Goal: Communication & Community: Answer question/provide support

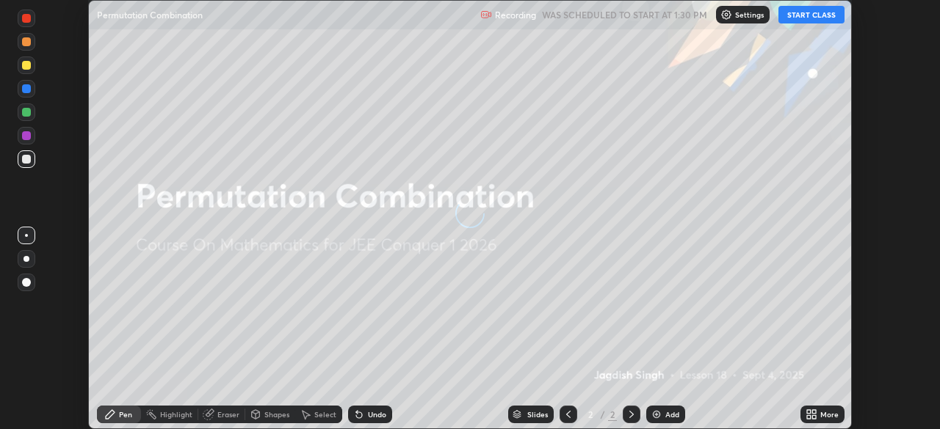
scroll to position [429, 939]
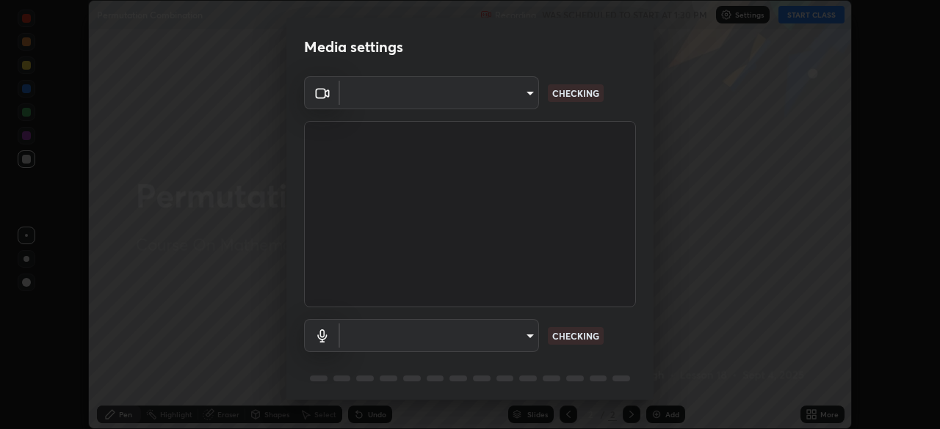
type input "7d393a75b5efabb373047579b199f96731eb4933b6c70bc853c0b4e4a878a56a"
click at [524, 342] on body "Erase all Permutation Combination Recording WAS SCHEDULED TO START AT 1:30 PM S…" at bounding box center [470, 214] width 940 height 429
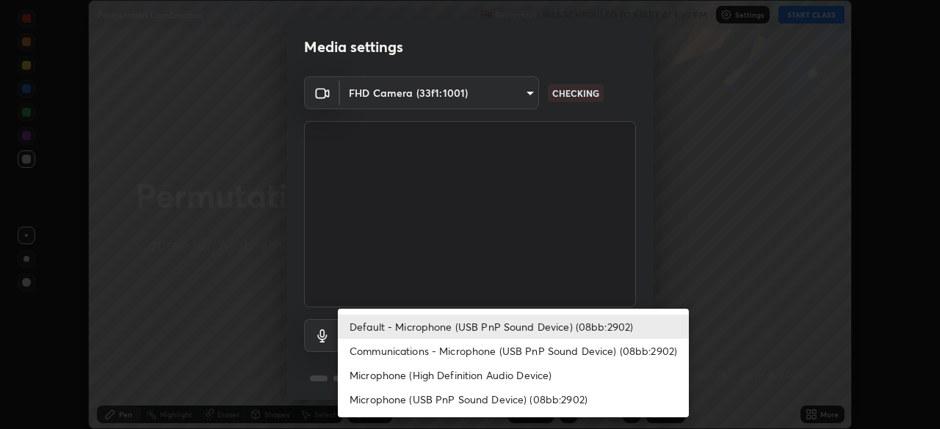
click at [534, 358] on li "Communications - Microphone (USB PnP Sound Device) (08bb:2902)" at bounding box center [513, 351] width 351 height 24
type input "communications"
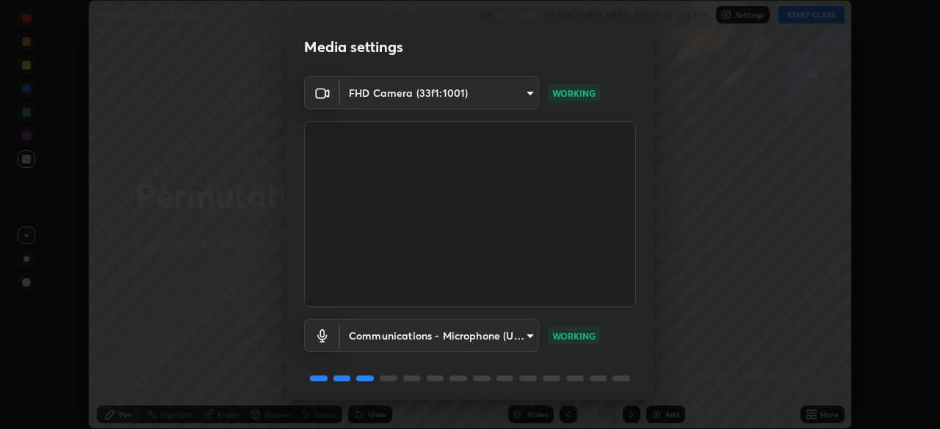
scroll to position [52, 0]
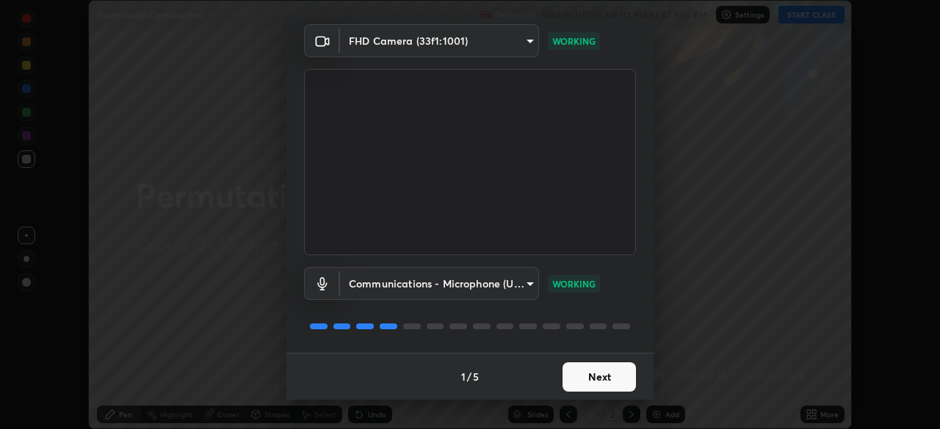
click at [616, 381] on button "Next" at bounding box center [598, 377] width 73 height 29
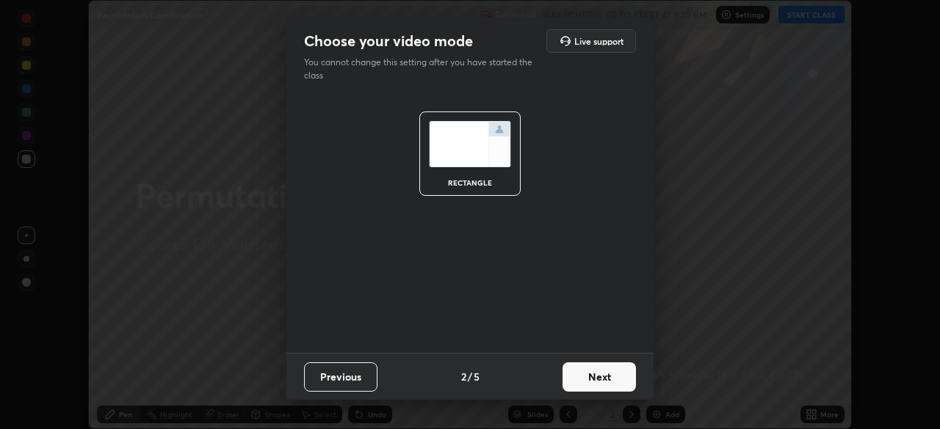
click at [616, 380] on button "Next" at bounding box center [598, 377] width 73 height 29
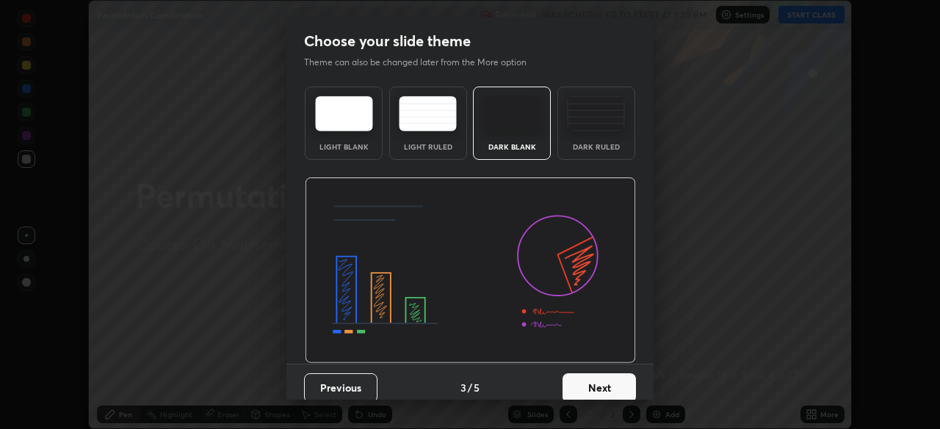
click at [623, 381] on button "Next" at bounding box center [598, 388] width 73 height 29
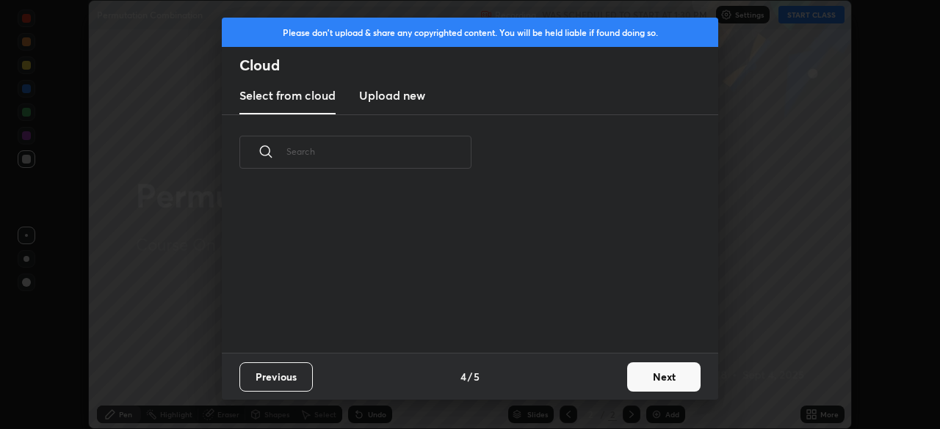
click at [650, 375] on button "Next" at bounding box center [663, 377] width 73 height 29
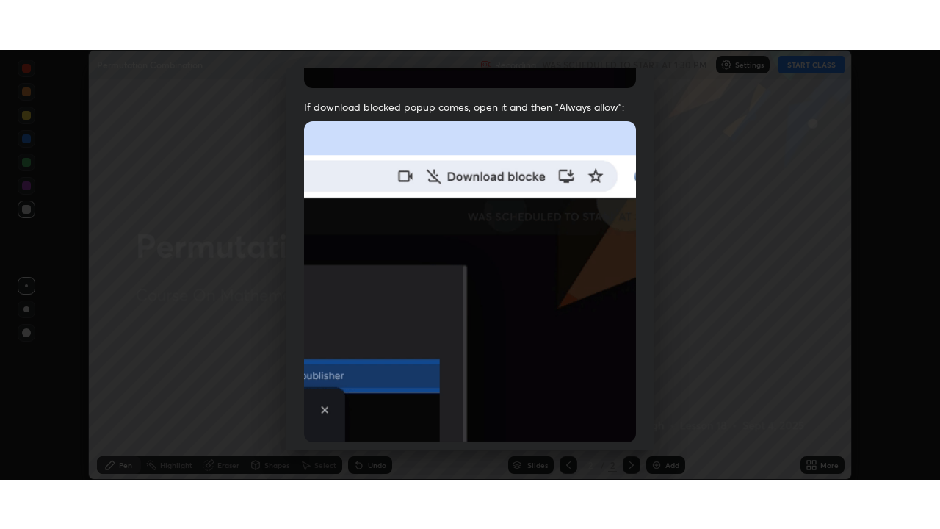
scroll to position [352, 0]
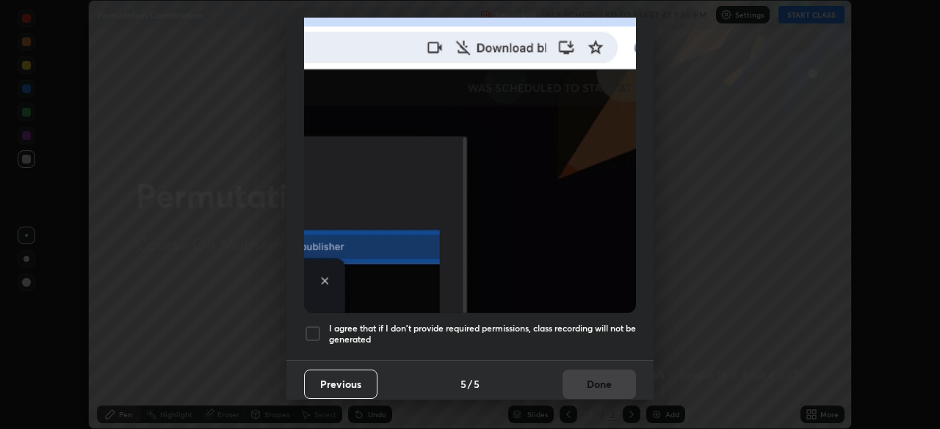
click at [316, 328] on div at bounding box center [313, 334] width 18 height 18
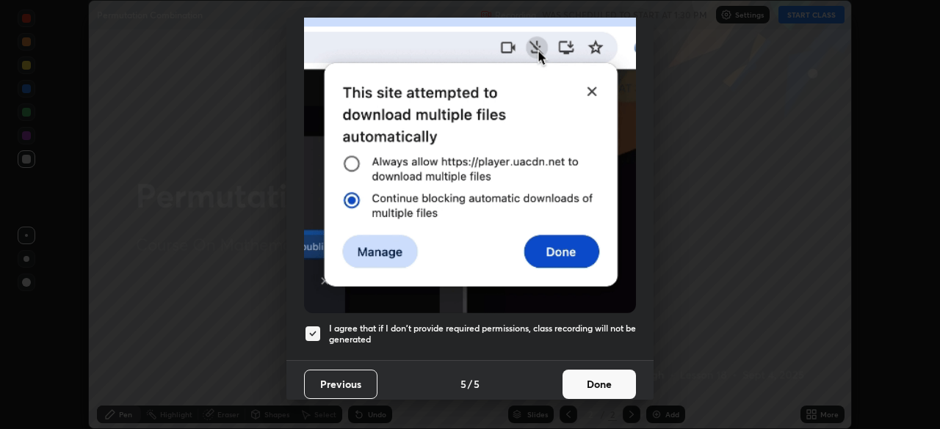
click at [595, 377] on button "Done" at bounding box center [598, 384] width 73 height 29
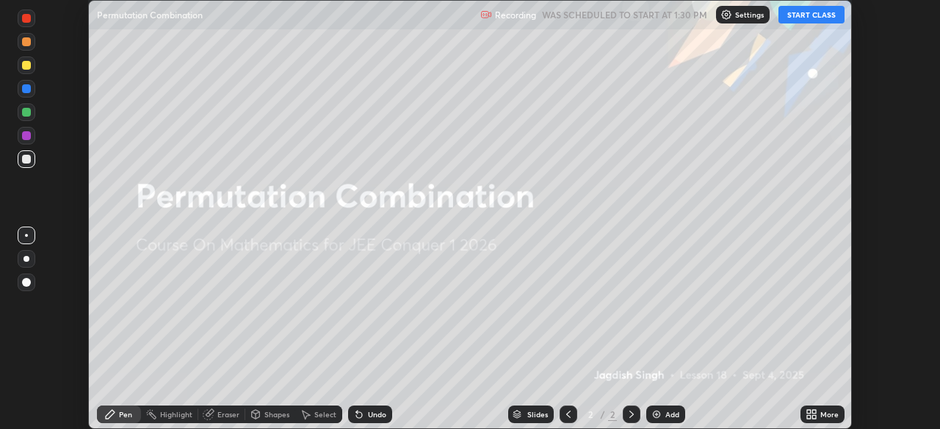
click at [815, 418] on icon at bounding box center [814, 418] width 4 height 4
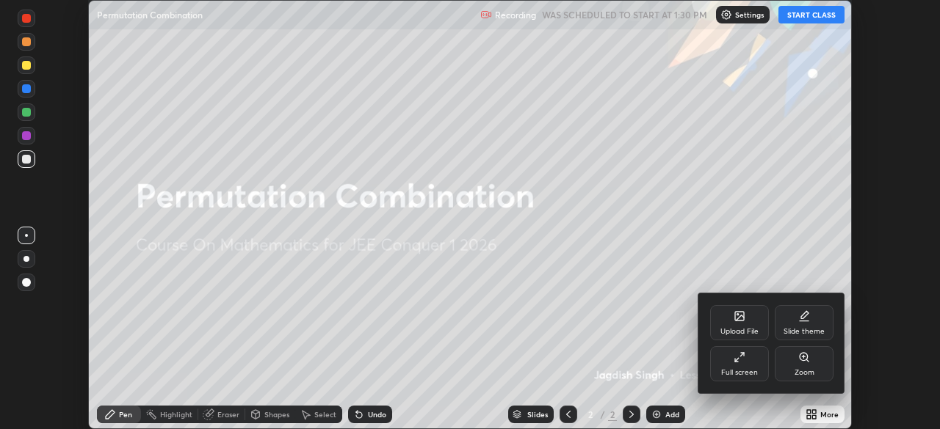
click at [745, 367] on div "Full screen" at bounding box center [739, 364] width 59 height 35
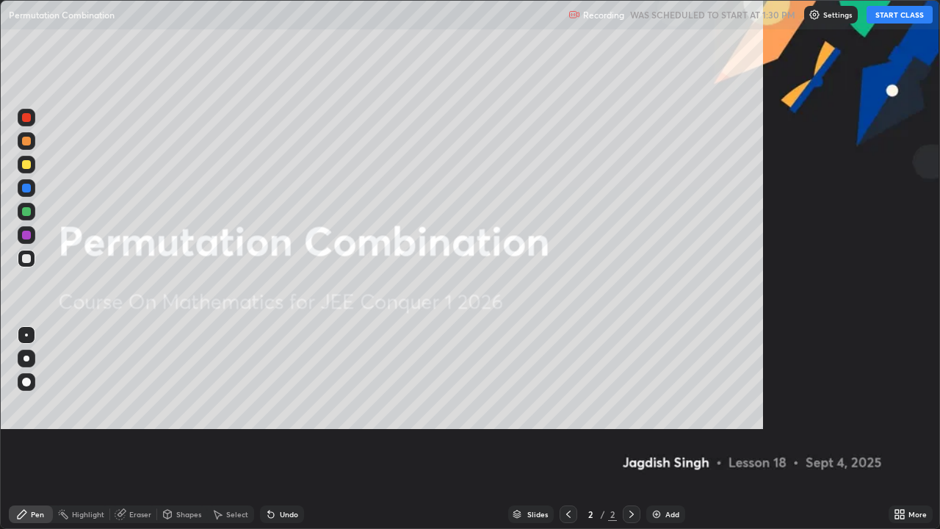
scroll to position [529, 940]
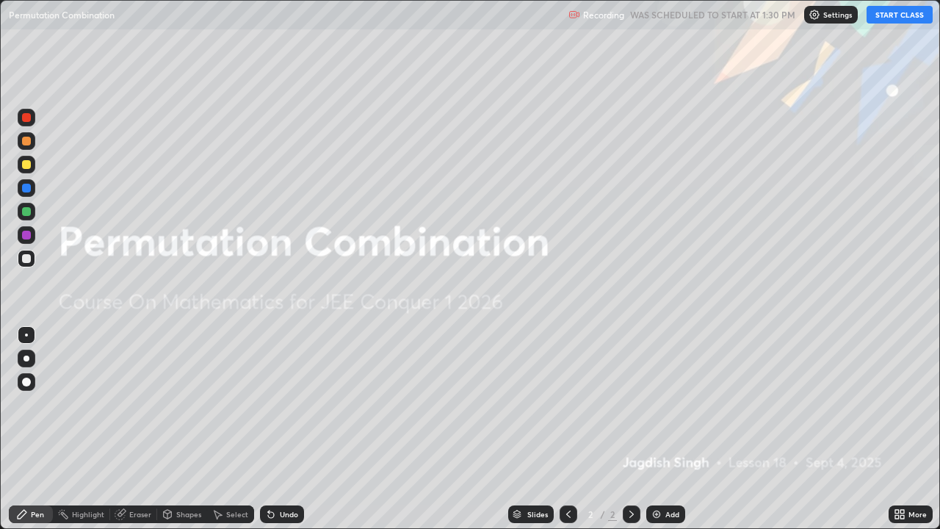
click at [893, 18] on button "START CLASS" at bounding box center [899, 15] width 66 height 18
click at [673, 429] on div "Add" at bounding box center [665, 514] width 39 height 18
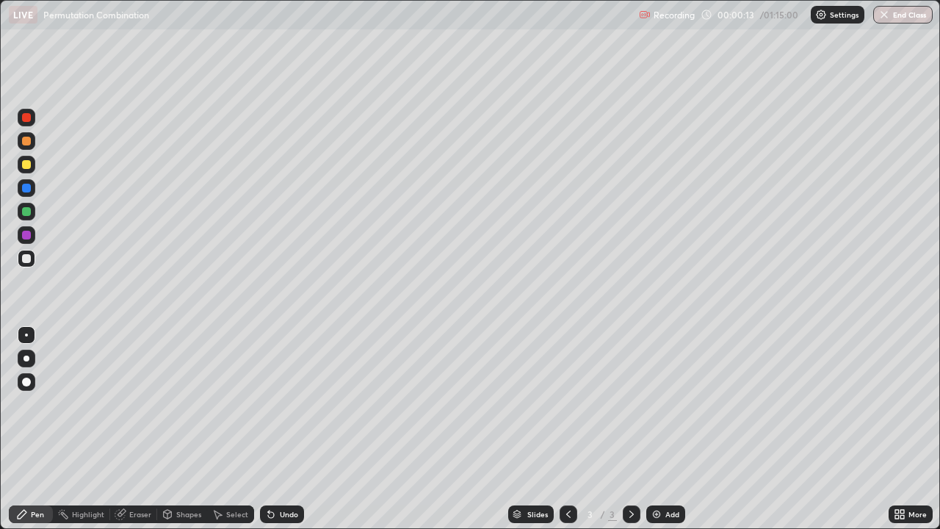
click at [30, 165] on div at bounding box center [26, 164] width 9 height 9
click at [30, 164] on div at bounding box center [26, 164] width 9 height 9
click at [23, 144] on div at bounding box center [26, 141] width 9 height 9
click at [29, 233] on div at bounding box center [26, 235] width 9 height 9
click at [24, 262] on div at bounding box center [26, 258] width 9 height 9
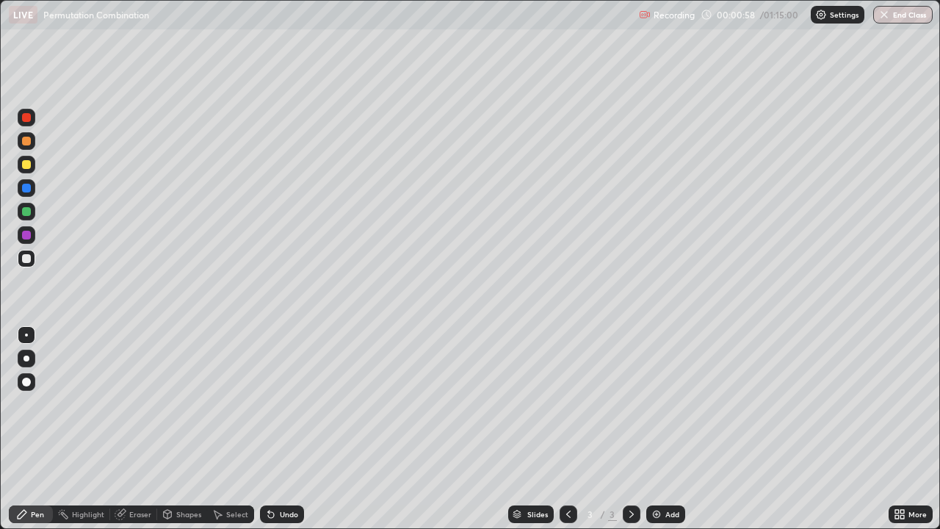
click at [25, 256] on div at bounding box center [26, 258] width 9 height 9
click at [25, 261] on div at bounding box center [26, 258] width 9 height 9
click at [27, 258] on div at bounding box center [26, 258] width 9 height 9
click at [26, 258] on div at bounding box center [26, 258] width 9 height 9
click at [139, 429] on div "Eraser" at bounding box center [133, 514] width 47 height 18
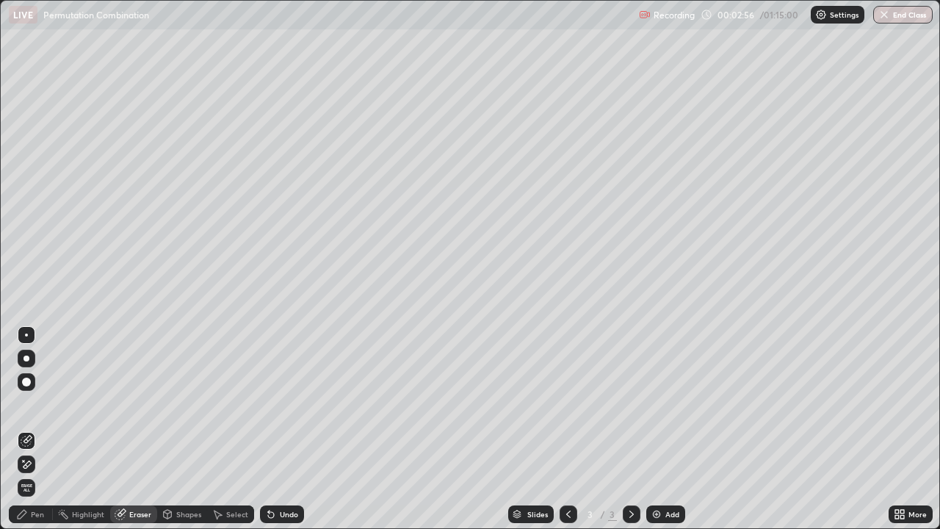
click at [48, 429] on div "Pen" at bounding box center [31, 514] width 44 height 18
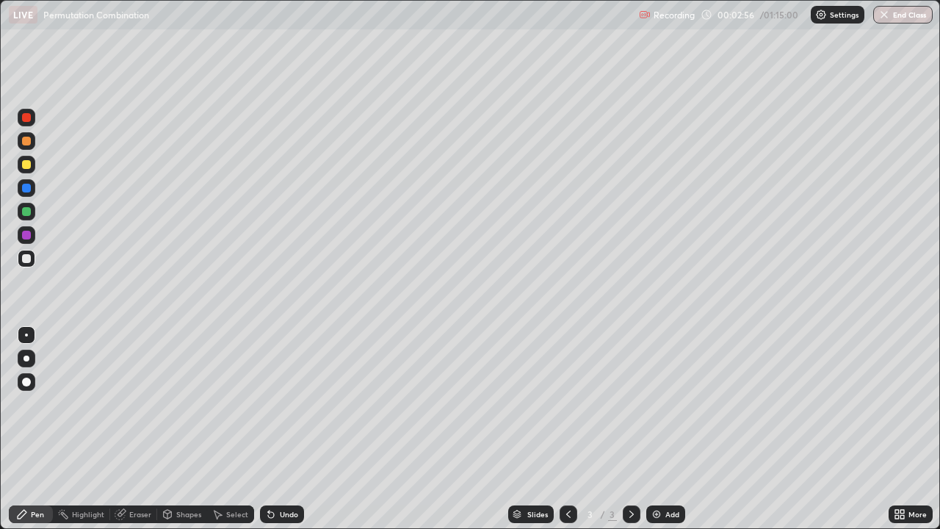
click at [27, 258] on div at bounding box center [26, 258] width 9 height 9
click at [23, 262] on div at bounding box center [26, 258] width 9 height 9
click at [25, 258] on div at bounding box center [26, 258] width 9 height 9
click at [25, 233] on div at bounding box center [26, 235] width 9 height 9
click at [32, 262] on div at bounding box center [27, 259] width 18 height 18
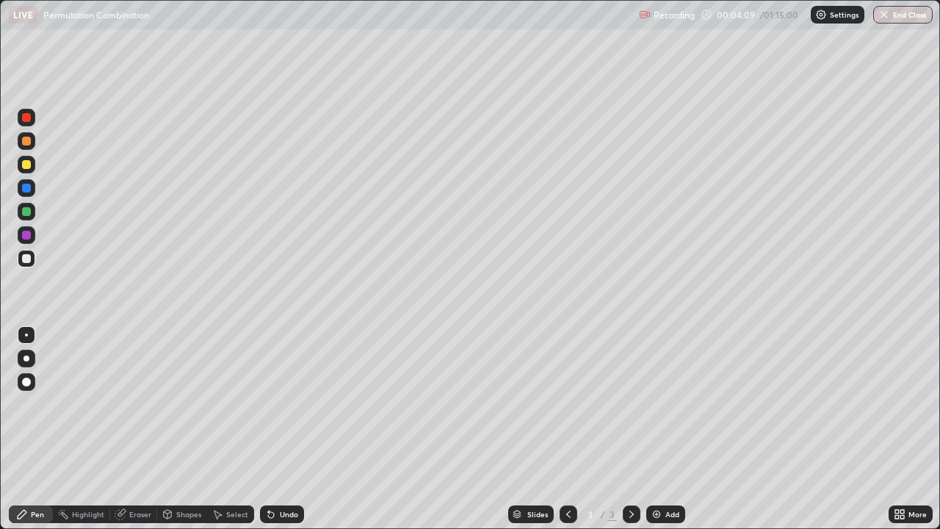
click at [140, 429] on div "Eraser" at bounding box center [140, 513] width 22 height 7
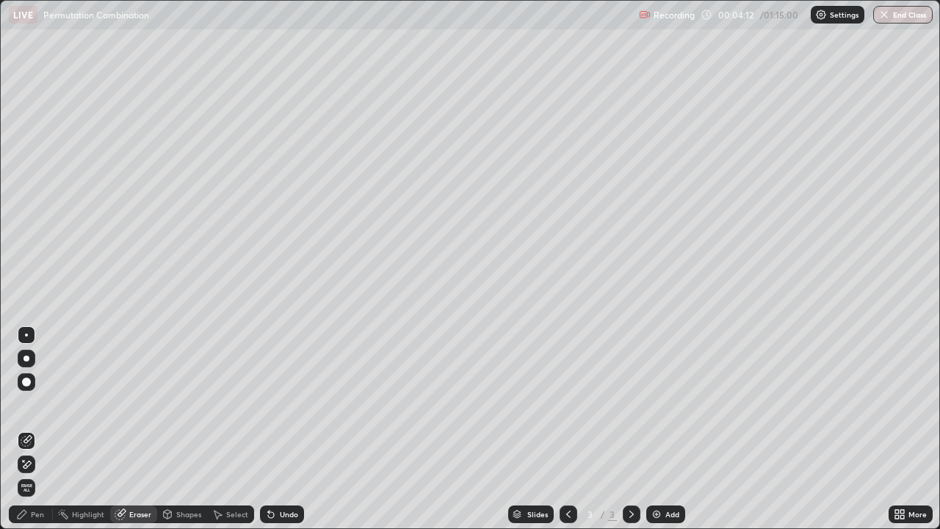
click at [48, 429] on div "Pen" at bounding box center [31, 514] width 44 height 18
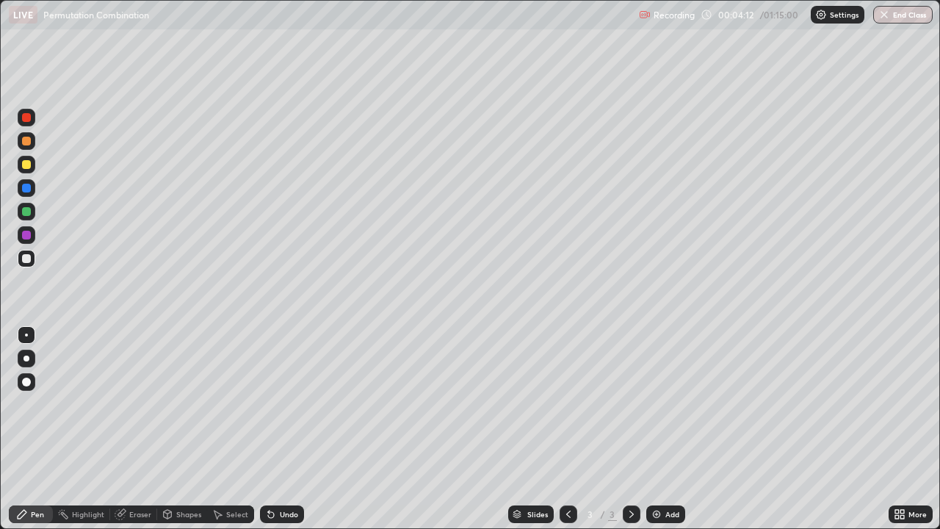
click at [32, 259] on div at bounding box center [27, 259] width 18 height 18
click at [142, 429] on div "Eraser" at bounding box center [140, 513] width 22 height 7
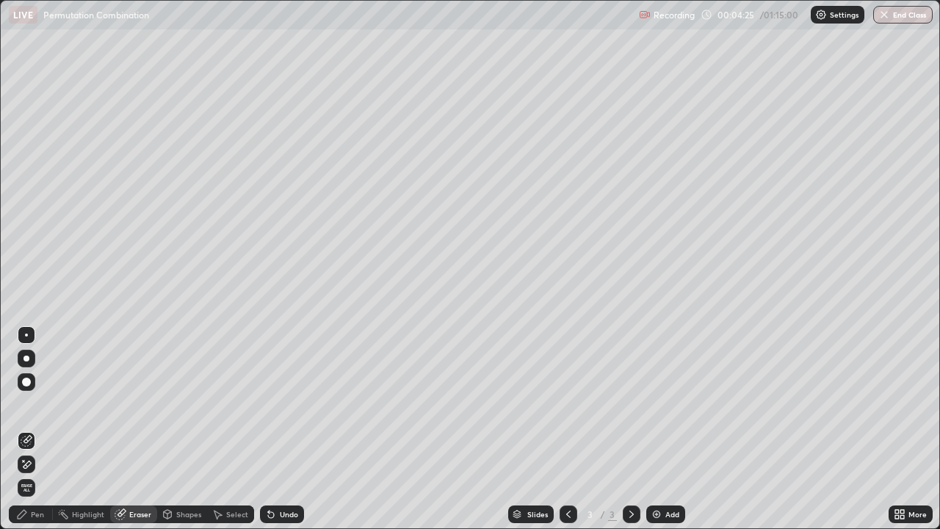
click at [37, 429] on div "Pen" at bounding box center [31, 514] width 44 height 18
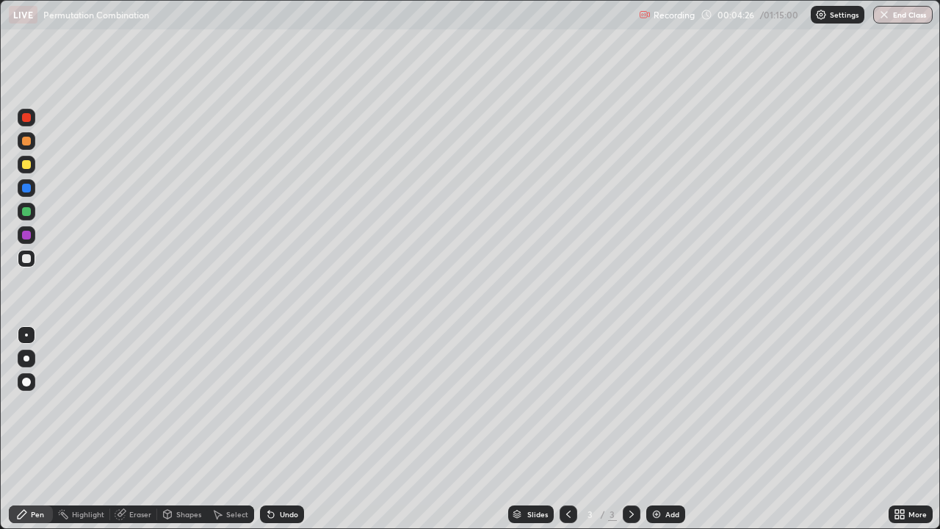
click at [29, 251] on div at bounding box center [27, 259] width 18 height 18
click at [33, 167] on div at bounding box center [27, 165] width 18 height 18
click at [25, 267] on div at bounding box center [27, 259] width 18 height 18
click at [21, 261] on div at bounding box center [27, 259] width 18 height 18
click at [34, 194] on div at bounding box center [27, 188] width 18 height 18
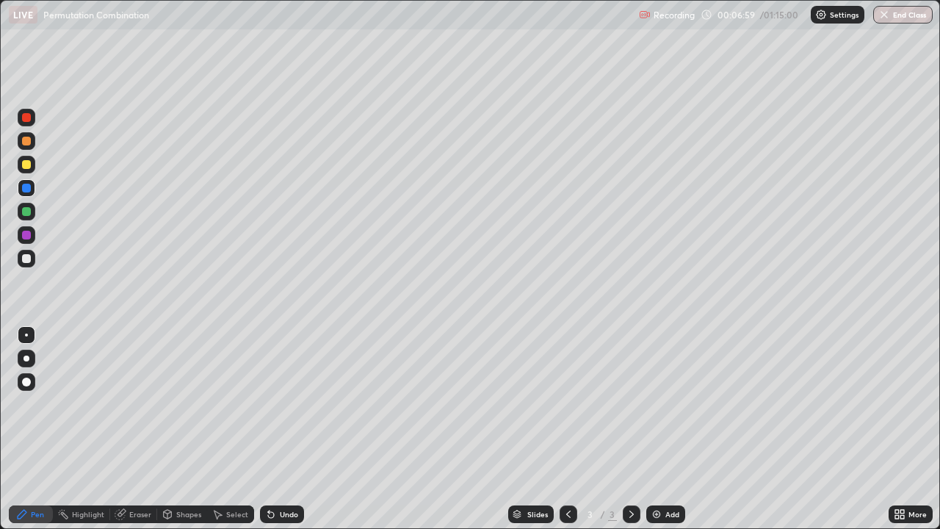
click at [669, 429] on div "Add" at bounding box center [665, 514] width 39 height 18
click at [27, 258] on div at bounding box center [26, 258] width 9 height 9
click at [25, 163] on div at bounding box center [26, 164] width 9 height 9
click at [27, 258] on div at bounding box center [26, 258] width 9 height 9
click at [26, 260] on div at bounding box center [26, 258] width 9 height 9
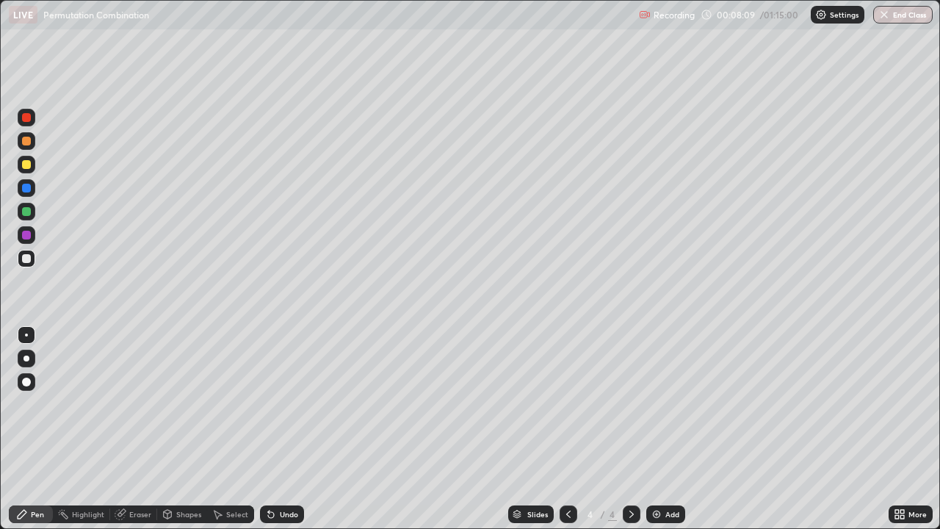
click at [25, 258] on div at bounding box center [26, 258] width 9 height 9
click at [134, 429] on div "Eraser" at bounding box center [140, 513] width 22 height 7
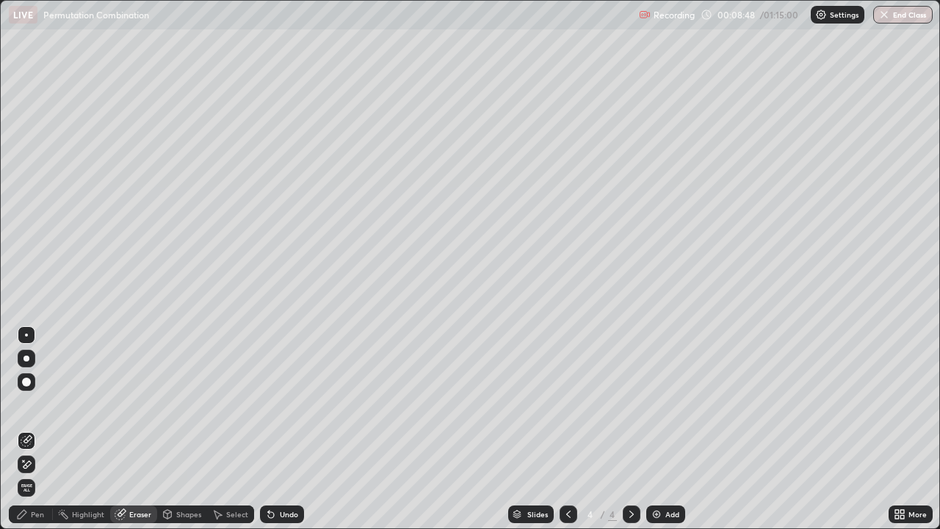
click at [35, 429] on div "Pen" at bounding box center [31, 514] width 44 height 18
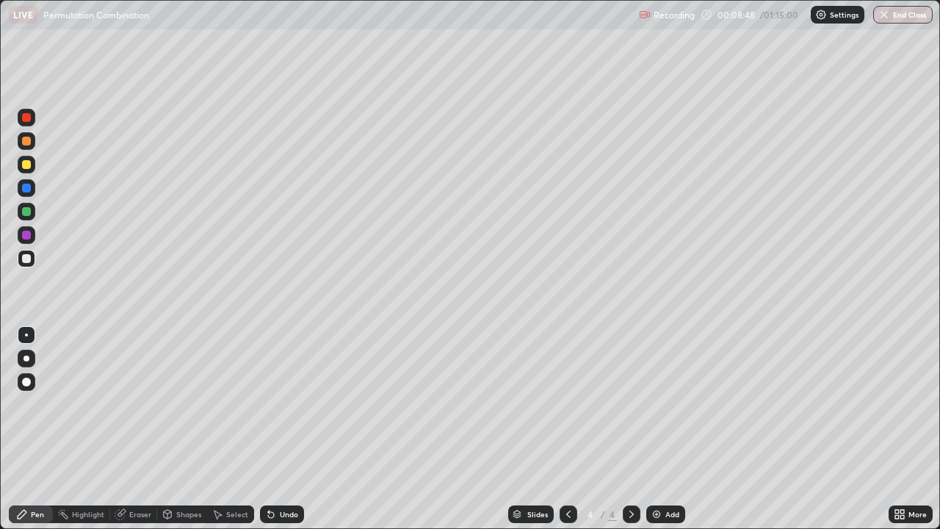
click at [30, 265] on div at bounding box center [27, 259] width 18 height 18
click at [26, 212] on div at bounding box center [26, 211] width 9 height 9
click at [28, 258] on div at bounding box center [26, 258] width 9 height 9
click at [34, 233] on div at bounding box center [27, 235] width 18 height 18
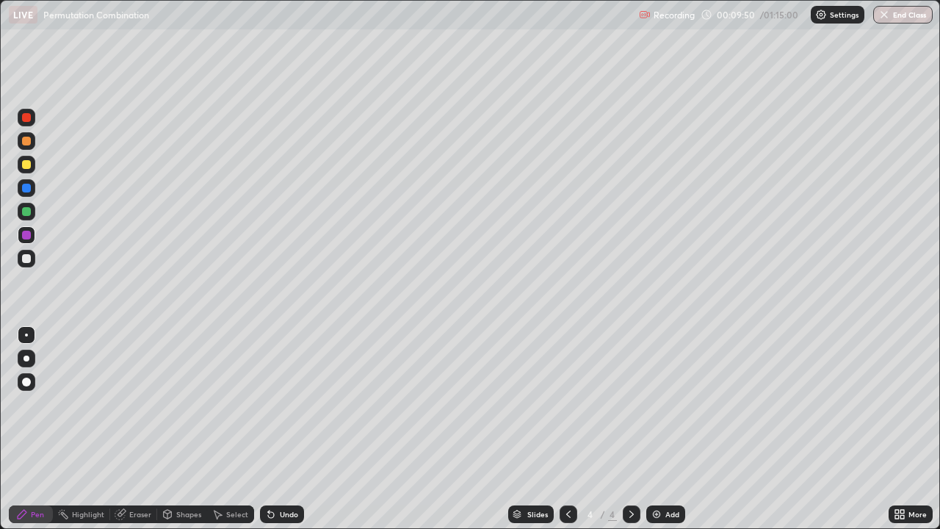
click at [145, 429] on div "Eraser" at bounding box center [133, 514] width 47 height 18
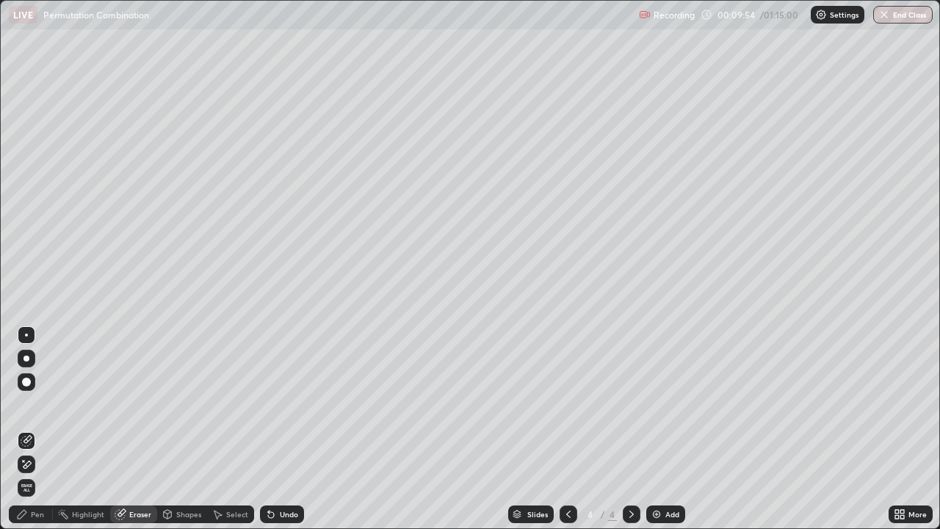
click at [45, 429] on div "Pen" at bounding box center [31, 514] width 44 height 18
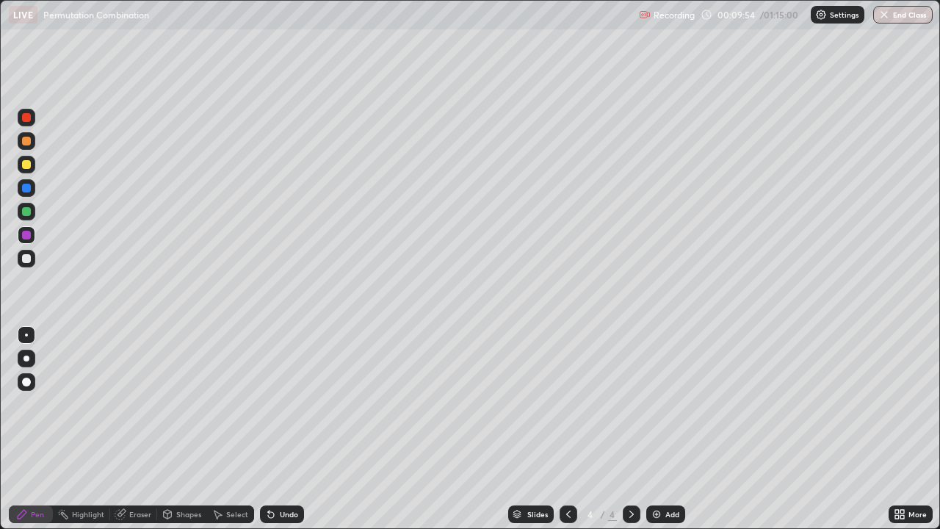
click at [32, 259] on div at bounding box center [27, 259] width 18 height 18
click at [142, 429] on div "Eraser" at bounding box center [140, 513] width 22 height 7
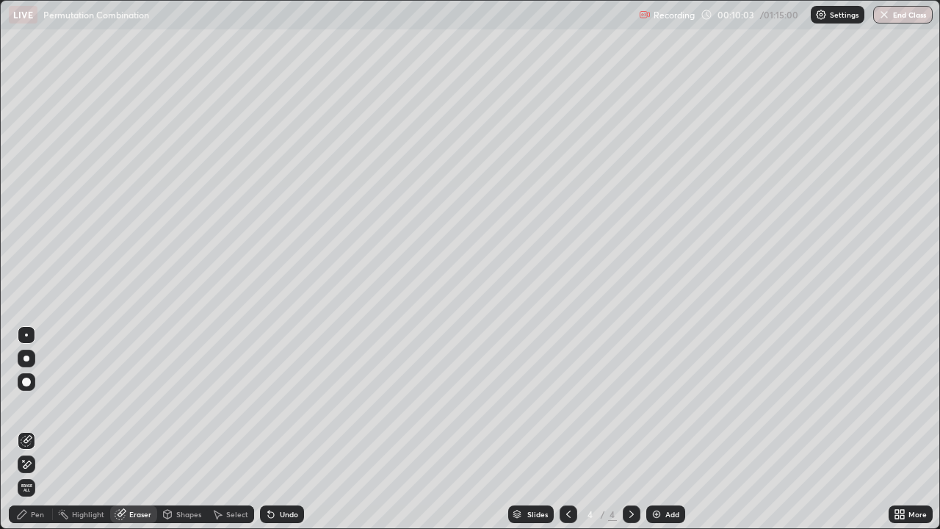
click at [44, 429] on div "Pen" at bounding box center [31, 514] width 44 height 18
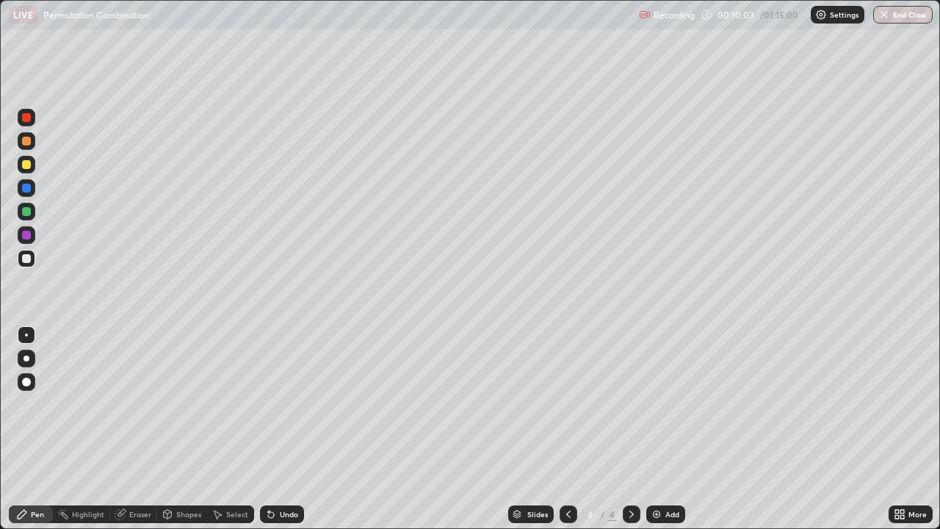
click at [27, 212] on div at bounding box center [26, 211] width 9 height 9
click at [33, 260] on div at bounding box center [27, 259] width 18 height 18
click at [134, 429] on div "Eraser" at bounding box center [133, 514] width 47 height 18
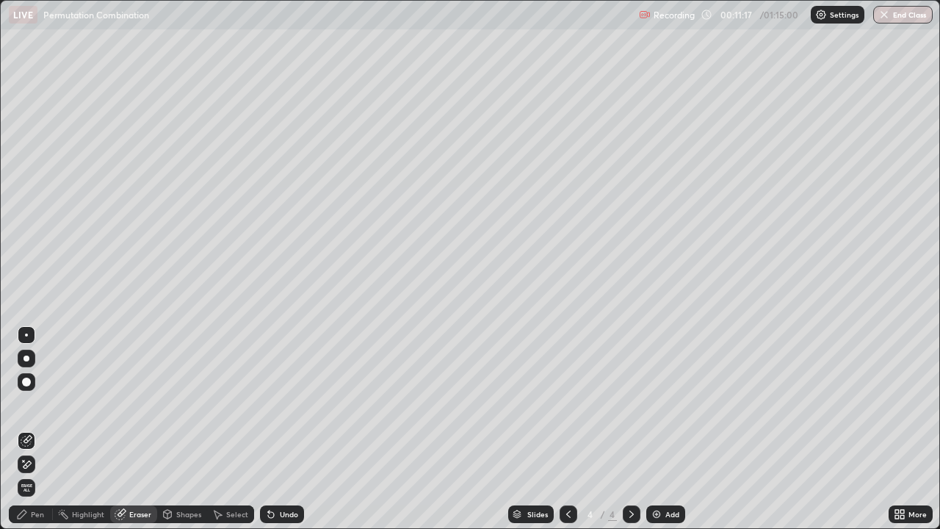
click at [44, 429] on div "Pen" at bounding box center [31, 514] width 44 height 18
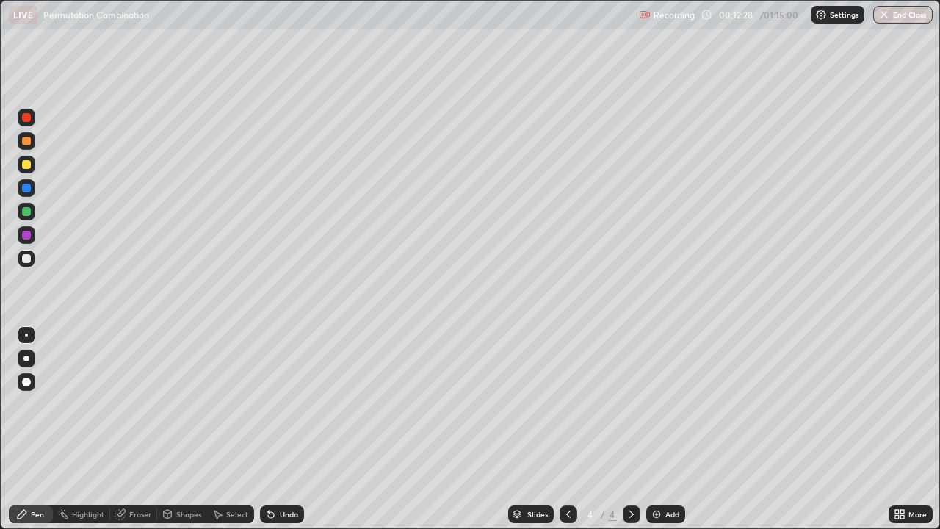
click at [648, 429] on div "Add" at bounding box center [665, 514] width 39 height 18
click at [26, 261] on div at bounding box center [26, 258] width 9 height 9
click at [28, 258] on div at bounding box center [26, 258] width 9 height 9
click at [27, 258] on div at bounding box center [26, 258] width 9 height 9
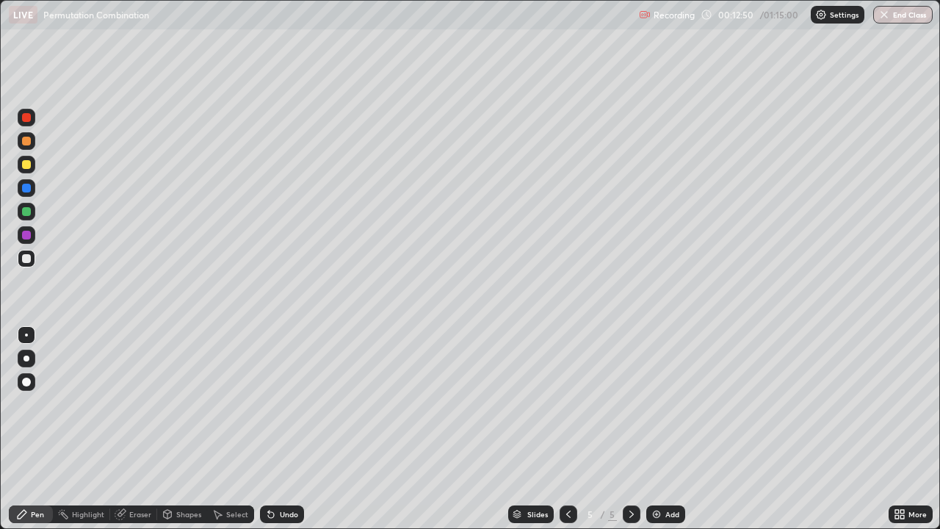
click at [30, 258] on div at bounding box center [26, 258] width 9 height 9
click at [137, 429] on div "Eraser" at bounding box center [140, 513] width 22 height 7
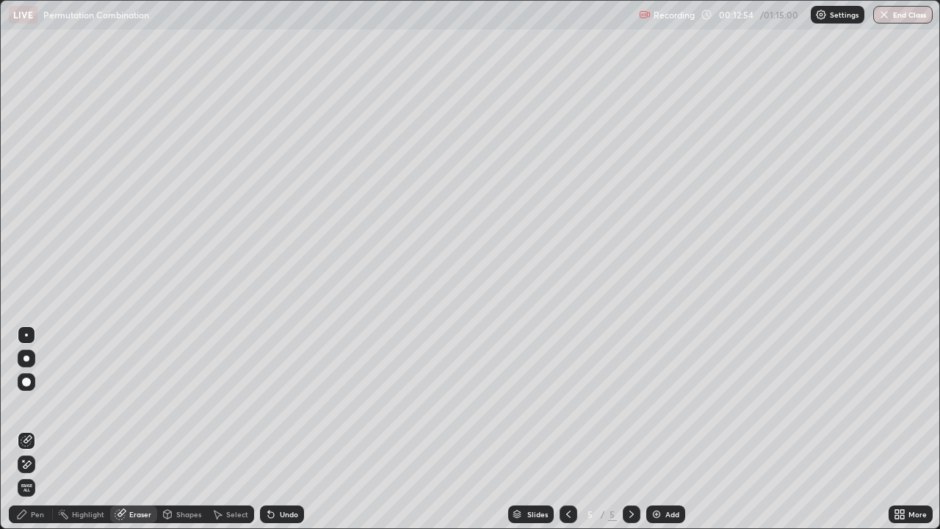
click at [44, 429] on div "Pen" at bounding box center [31, 514] width 44 height 18
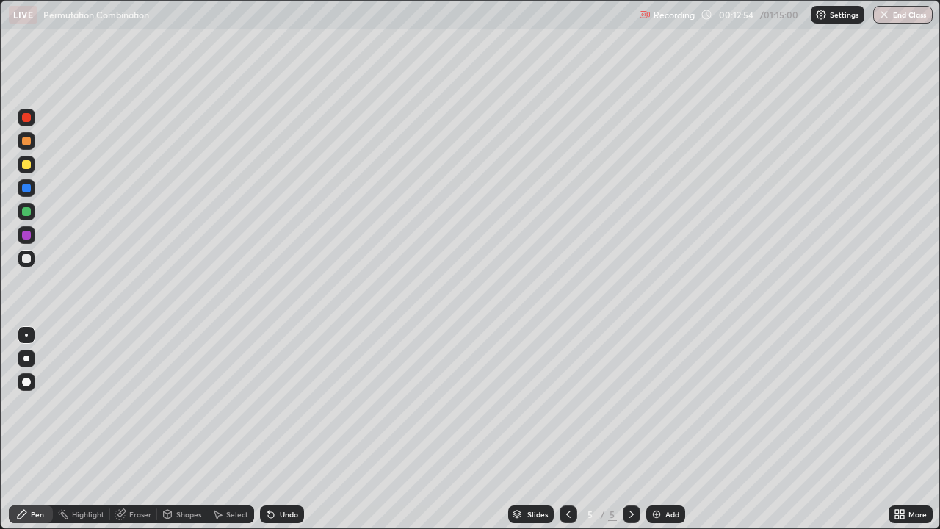
click at [33, 261] on div at bounding box center [27, 259] width 18 height 18
click at [142, 429] on div "Eraser" at bounding box center [140, 513] width 22 height 7
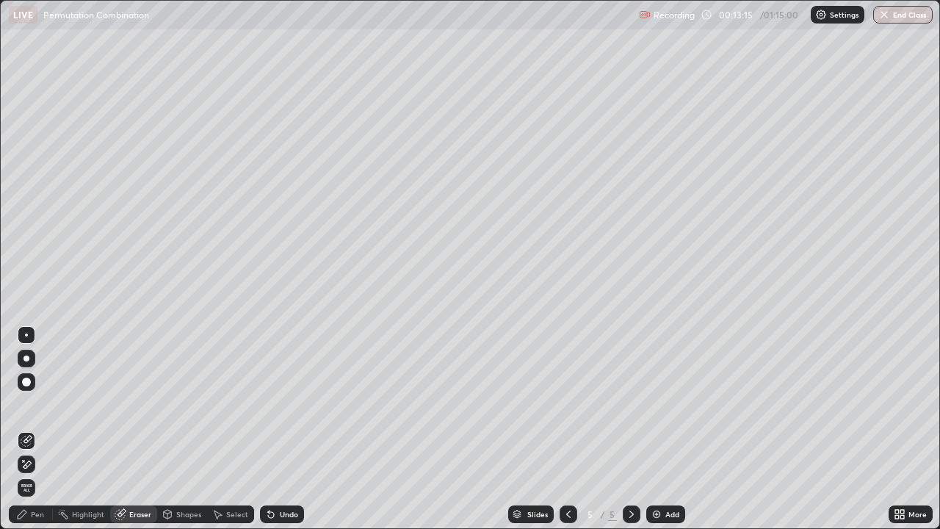
click at [142, 429] on div "Eraser" at bounding box center [133, 514] width 47 height 18
click at [42, 429] on div "Pen" at bounding box center [37, 513] width 13 height 7
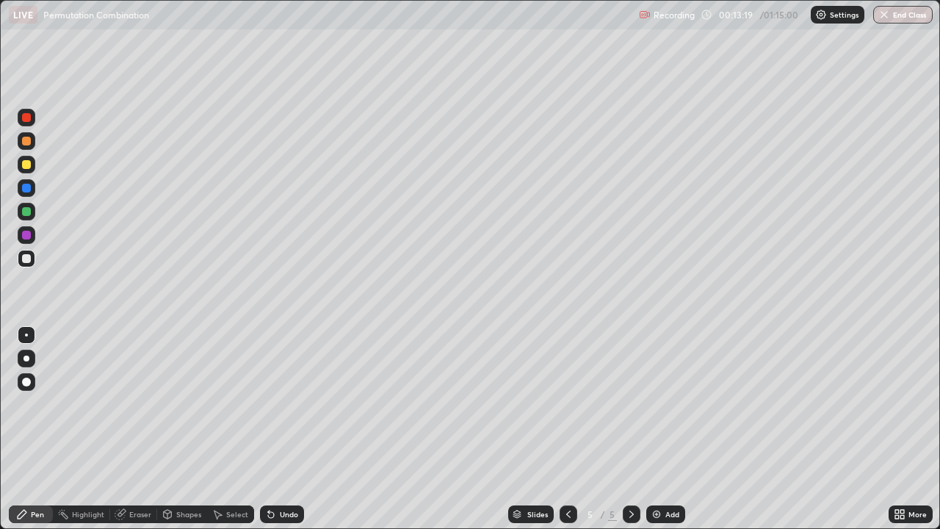
click at [27, 258] on div at bounding box center [26, 258] width 9 height 9
click at [29, 164] on div at bounding box center [26, 164] width 9 height 9
click at [149, 429] on div "Eraser" at bounding box center [140, 513] width 22 height 7
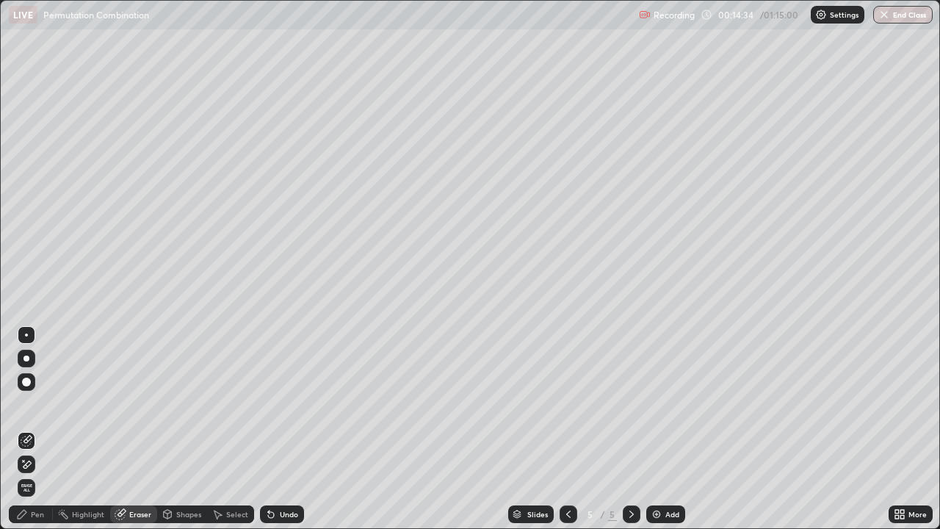
click at [40, 429] on div "Pen" at bounding box center [31, 514] width 44 height 18
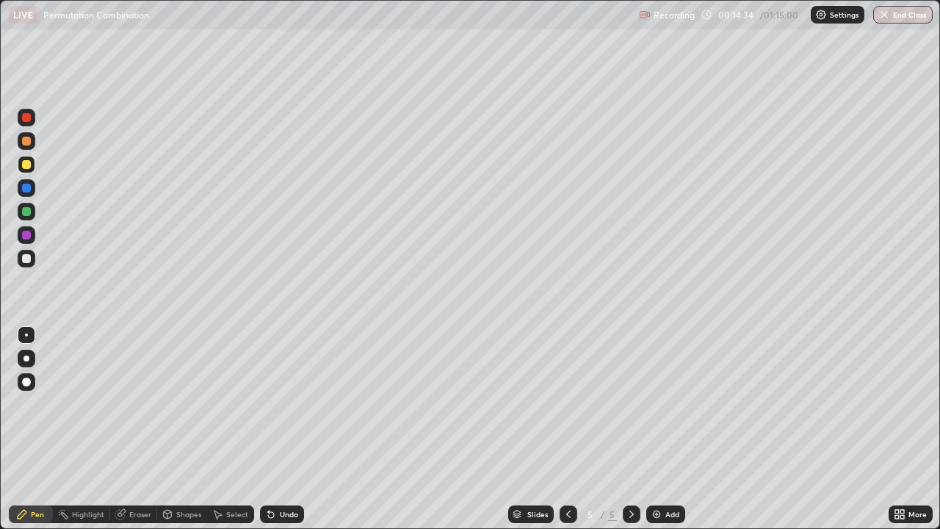
click at [34, 184] on div at bounding box center [27, 188] width 18 height 18
click at [32, 258] on div at bounding box center [27, 259] width 18 height 18
click at [28, 261] on div at bounding box center [26, 258] width 9 height 9
click at [23, 258] on div at bounding box center [26, 258] width 9 height 9
click at [24, 233] on div at bounding box center [26, 235] width 9 height 9
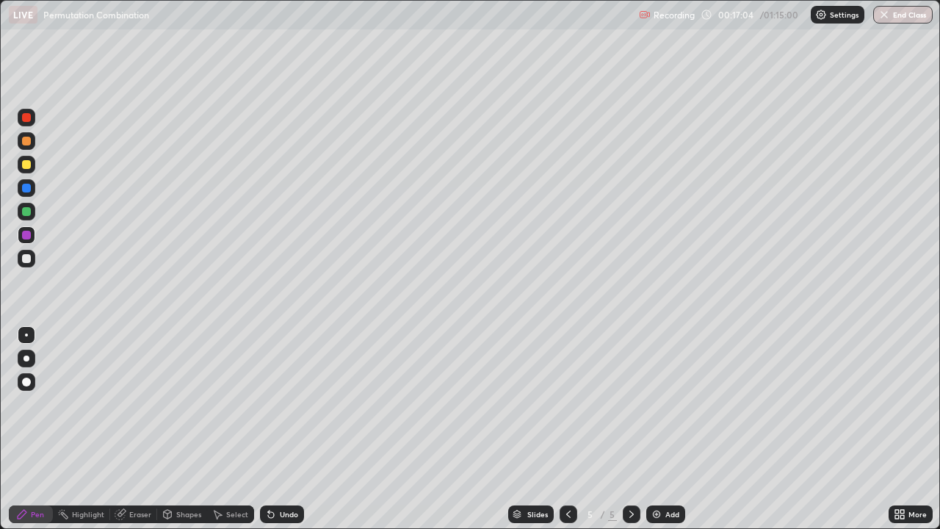
click at [126, 429] on div "Eraser" at bounding box center [133, 514] width 47 height 18
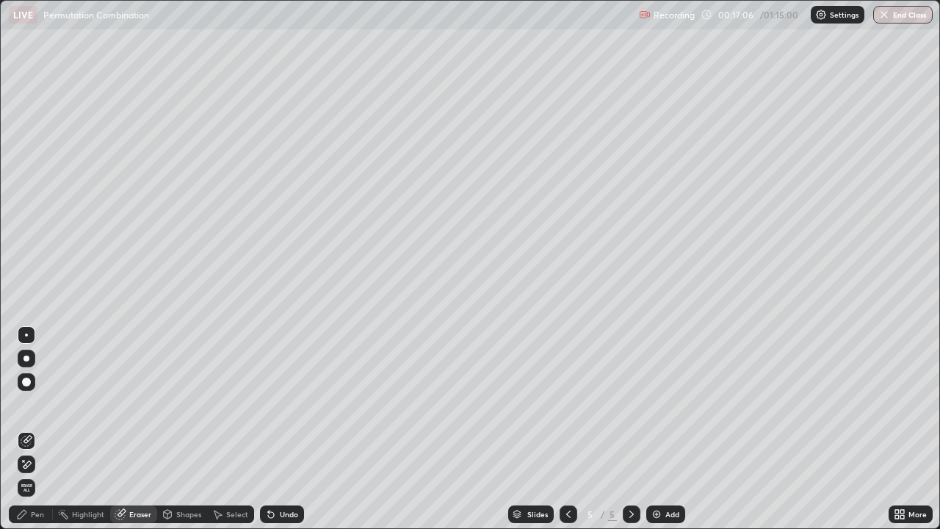
click at [42, 429] on div "Pen" at bounding box center [31, 514] width 44 height 18
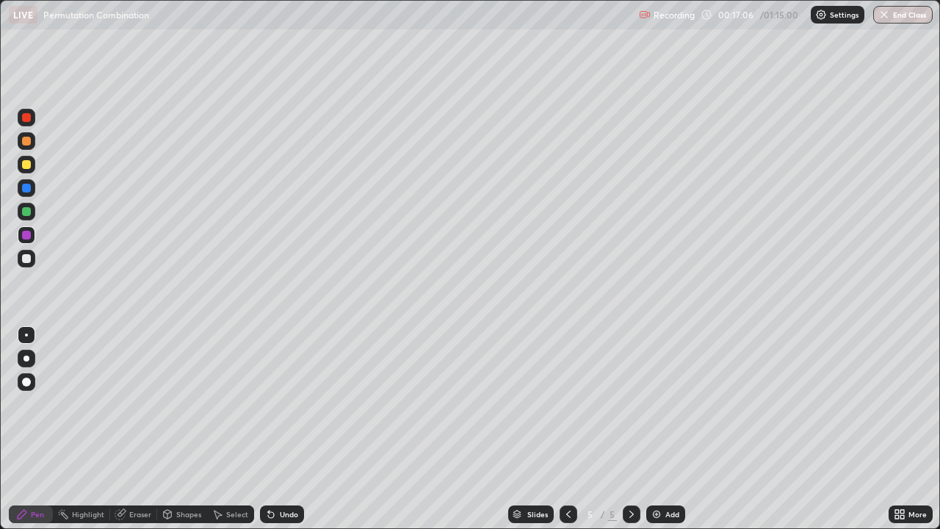
click at [27, 235] on div at bounding box center [26, 235] width 9 height 9
click at [26, 212] on div at bounding box center [26, 211] width 9 height 9
click at [26, 236] on div at bounding box center [26, 235] width 9 height 9
click at [30, 210] on div at bounding box center [26, 211] width 9 height 9
click at [25, 261] on div at bounding box center [26, 258] width 9 height 9
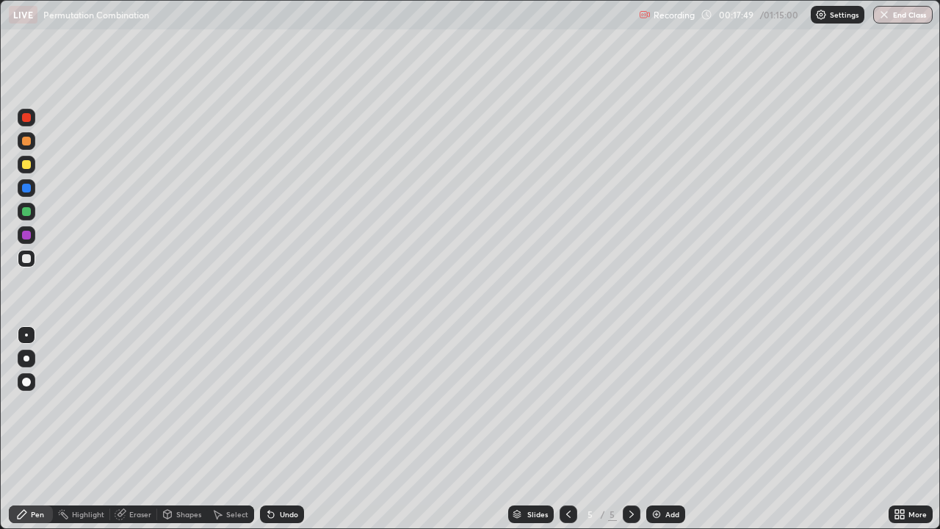
click at [29, 235] on div at bounding box center [26, 235] width 9 height 9
click at [27, 191] on div at bounding box center [26, 188] width 9 height 9
click at [147, 429] on div "Eraser" at bounding box center [140, 513] width 22 height 7
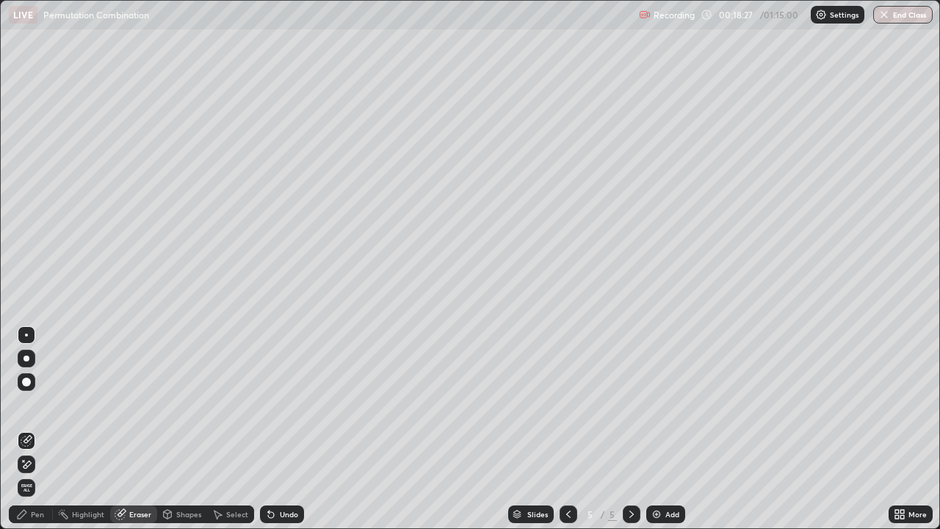
click at [43, 429] on div "Pen" at bounding box center [31, 514] width 44 height 18
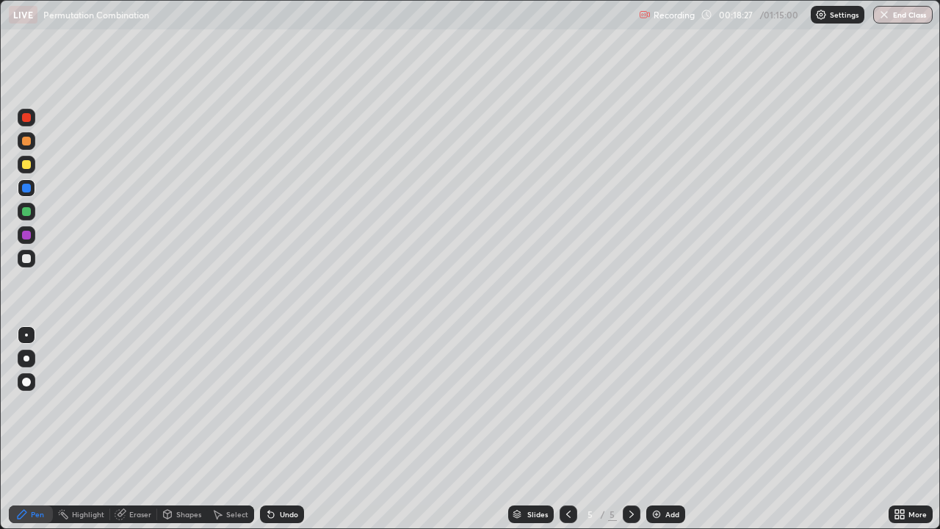
click at [32, 189] on div at bounding box center [27, 188] width 18 height 18
click at [32, 258] on div at bounding box center [27, 259] width 18 height 18
click at [30, 115] on div at bounding box center [26, 117] width 9 height 9
click at [32, 187] on div at bounding box center [27, 188] width 18 height 18
click at [668, 429] on div "Add" at bounding box center [665, 514] width 39 height 18
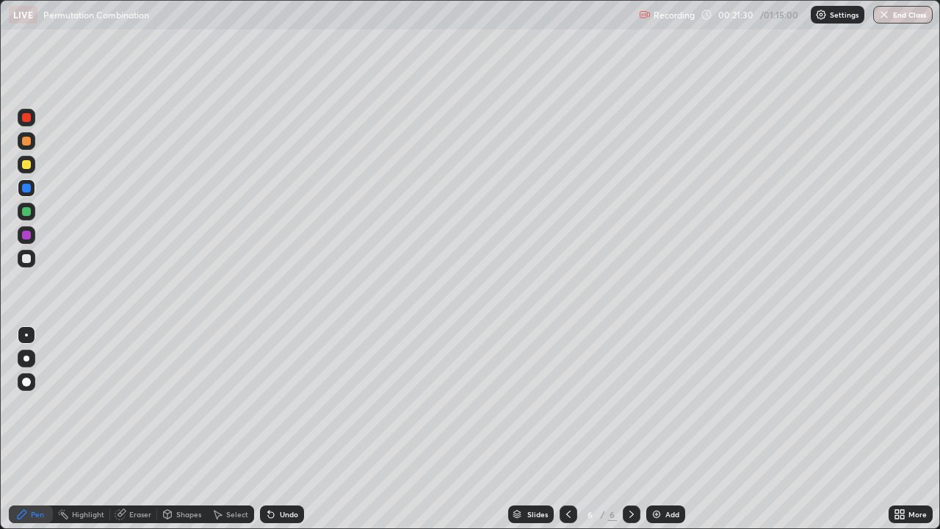
click at [32, 258] on div at bounding box center [27, 259] width 18 height 18
click at [27, 141] on div at bounding box center [26, 141] width 9 height 9
click at [30, 256] on div at bounding box center [26, 258] width 9 height 9
click at [23, 258] on div at bounding box center [26, 258] width 9 height 9
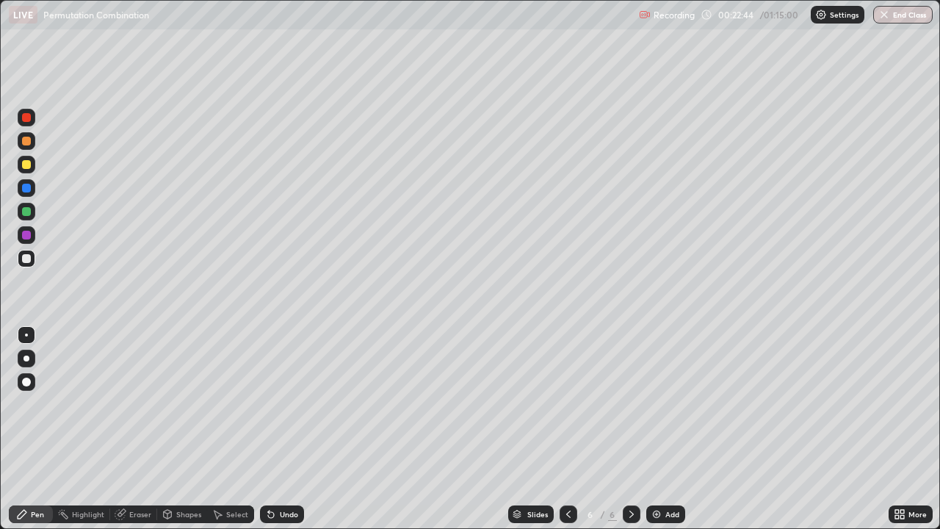
click at [28, 261] on div at bounding box center [26, 258] width 9 height 9
click at [28, 260] on div at bounding box center [26, 258] width 9 height 9
click at [25, 211] on div at bounding box center [26, 211] width 9 height 9
click at [29, 236] on div at bounding box center [26, 235] width 9 height 9
click at [26, 212] on div at bounding box center [26, 211] width 9 height 9
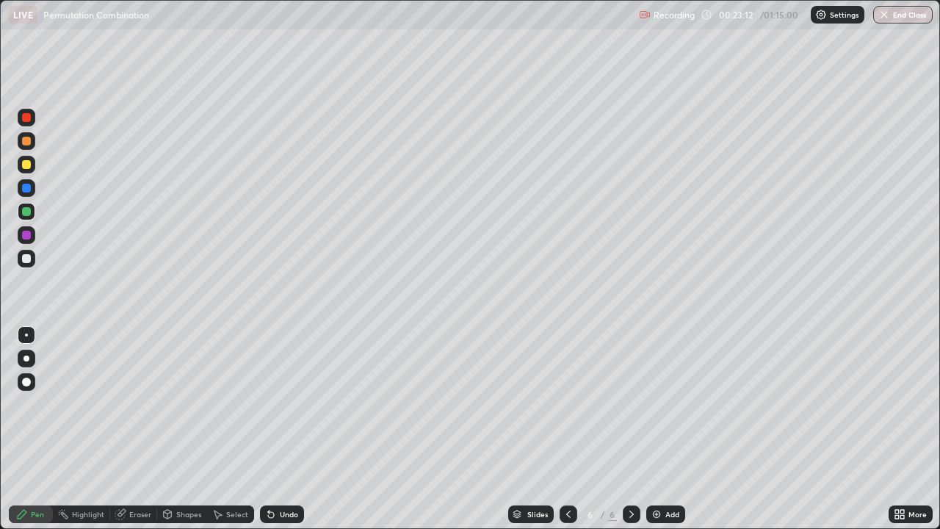
click at [26, 257] on div at bounding box center [26, 258] width 9 height 9
click at [23, 235] on div at bounding box center [26, 235] width 9 height 9
click at [26, 170] on div at bounding box center [27, 165] width 18 height 18
click at [32, 264] on div at bounding box center [27, 259] width 18 height 18
click at [653, 429] on div "Add" at bounding box center [665, 514] width 39 height 18
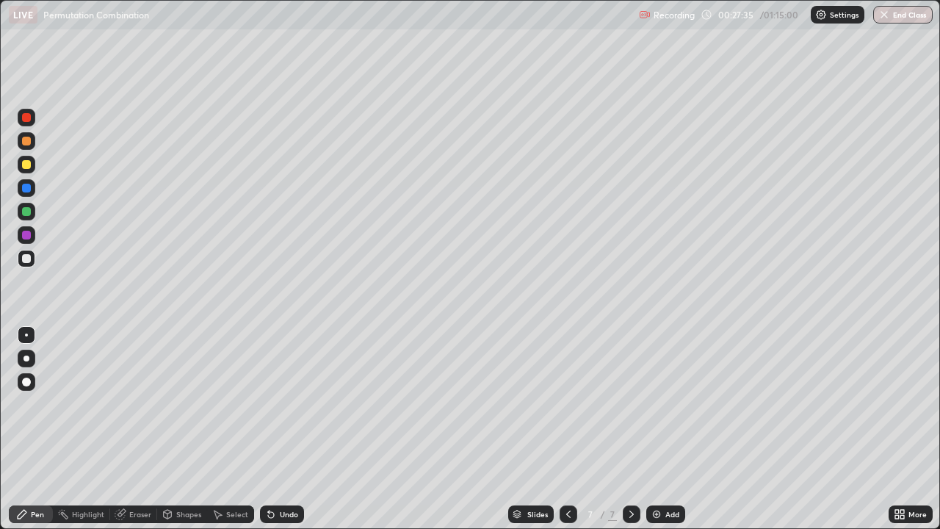
click at [29, 260] on div at bounding box center [26, 258] width 9 height 9
click at [29, 258] on div at bounding box center [26, 258] width 9 height 9
click at [565, 429] on icon at bounding box center [568, 514] width 12 height 12
click at [626, 429] on icon at bounding box center [632, 514] width 12 height 12
click at [32, 212] on div at bounding box center [27, 212] width 18 height 18
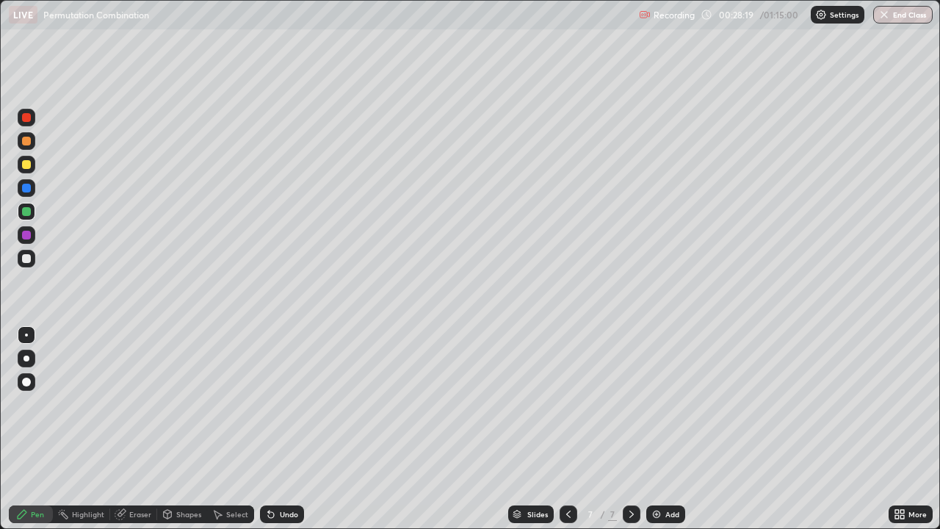
click at [29, 262] on div at bounding box center [26, 258] width 9 height 9
click at [29, 258] on div at bounding box center [26, 258] width 9 height 9
click at [24, 235] on div at bounding box center [26, 235] width 9 height 9
click at [28, 260] on div at bounding box center [26, 258] width 9 height 9
click at [31, 264] on div at bounding box center [27, 259] width 18 height 18
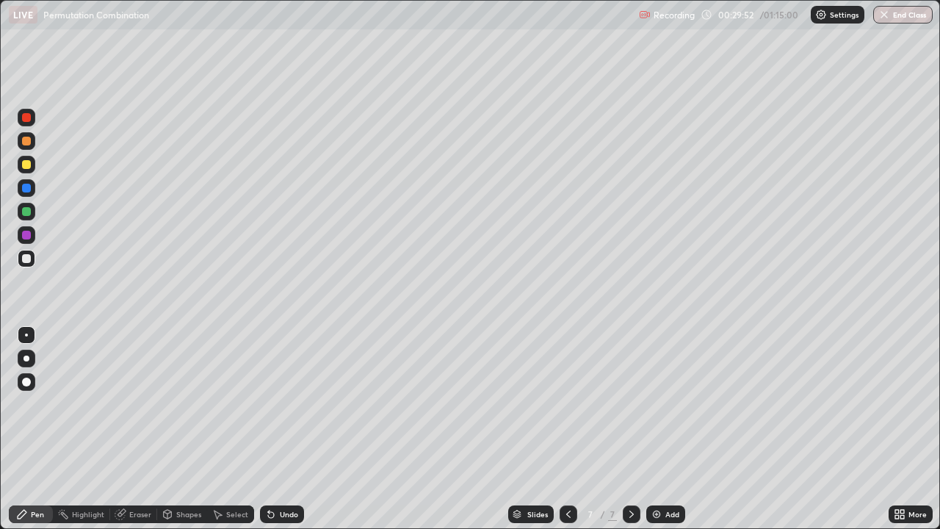
click at [35, 260] on div at bounding box center [27, 259] width 18 height 18
click at [27, 235] on div at bounding box center [26, 235] width 9 height 9
click at [35, 255] on div at bounding box center [27, 259] width 18 height 18
click at [32, 256] on div at bounding box center [27, 259] width 18 height 18
click at [27, 234] on div at bounding box center [26, 235] width 9 height 9
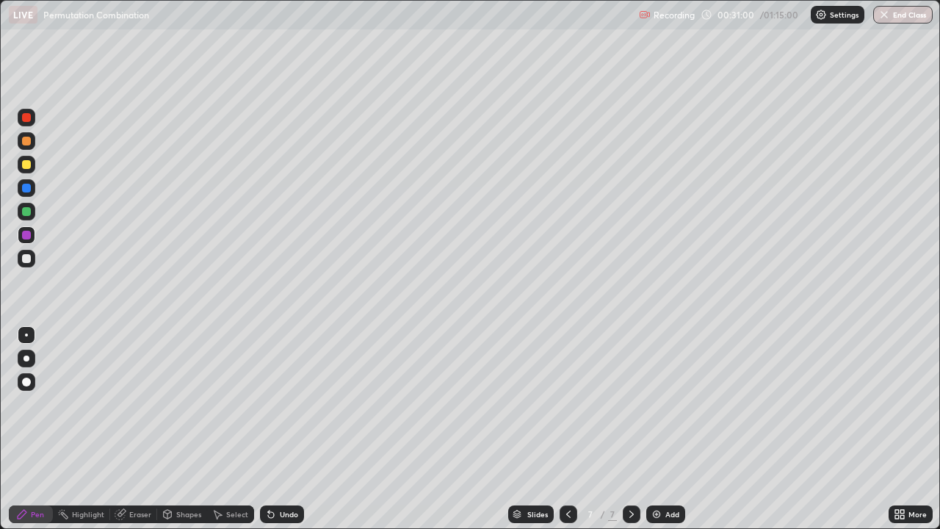
click at [27, 259] on div at bounding box center [26, 258] width 9 height 9
click at [29, 211] on div at bounding box center [26, 211] width 9 height 9
click at [34, 266] on div at bounding box center [27, 258] width 18 height 23
click at [25, 164] on div at bounding box center [26, 164] width 9 height 9
click at [29, 257] on div at bounding box center [26, 258] width 9 height 9
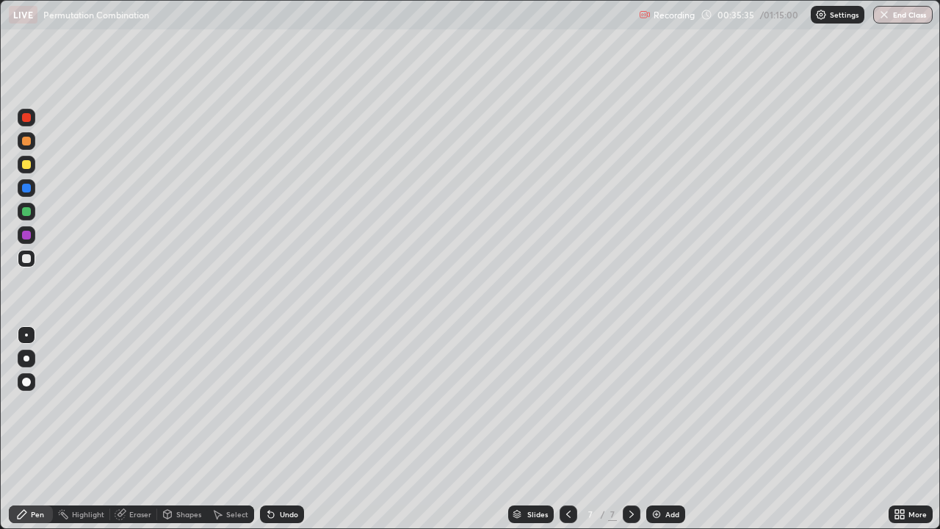
click at [673, 429] on div "Add" at bounding box center [665, 514] width 39 height 18
click at [29, 167] on div at bounding box center [26, 164] width 9 height 9
click at [28, 142] on div at bounding box center [26, 141] width 9 height 9
click at [28, 261] on div at bounding box center [26, 258] width 9 height 9
click at [25, 212] on div at bounding box center [26, 211] width 9 height 9
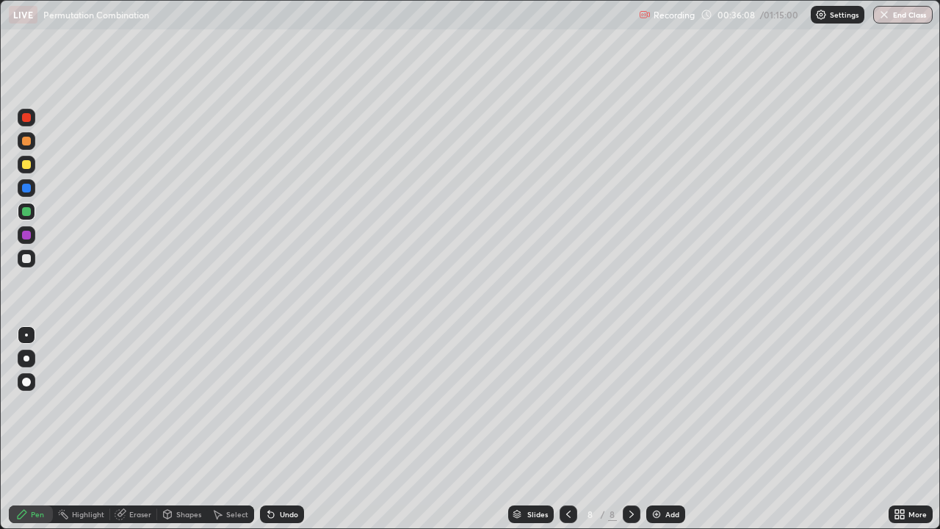
click at [22, 262] on div at bounding box center [27, 259] width 18 height 18
click at [130, 429] on div "Eraser" at bounding box center [140, 513] width 22 height 7
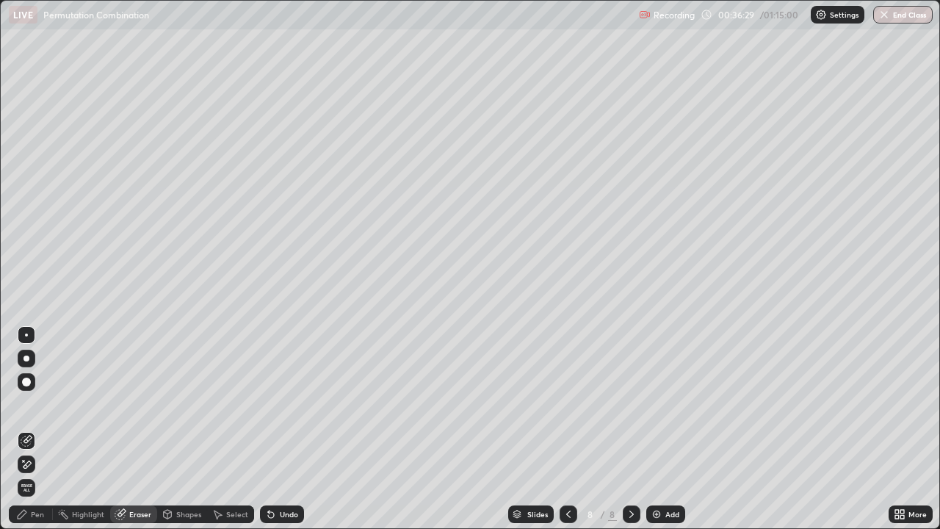
click at [39, 429] on div "Pen" at bounding box center [31, 514] width 44 height 18
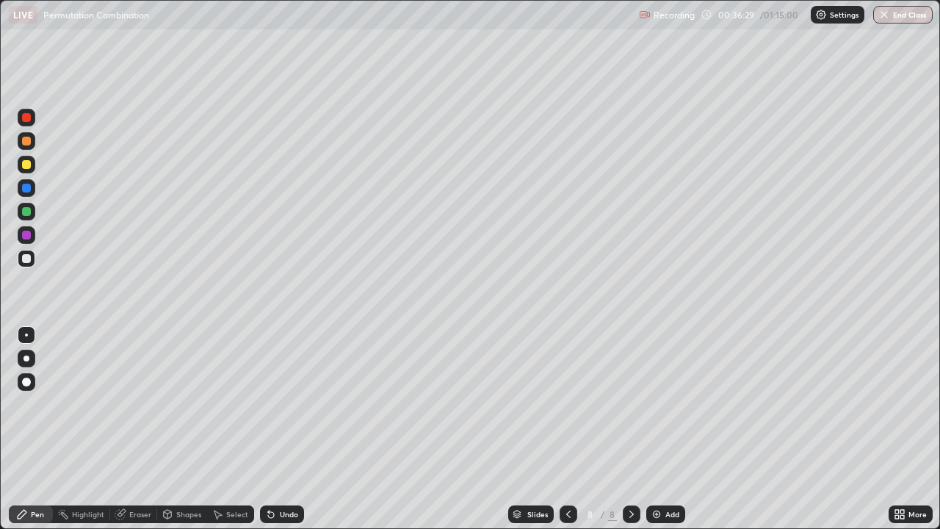
click at [28, 261] on div at bounding box center [26, 258] width 9 height 9
click at [29, 260] on div at bounding box center [26, 258] width 9 height 9
click at [25, 191] on div at bounding box center [26, 188] width 9 height 9
click at [22, 256] on div at bounding box center [26, 258] width 9 height 9
click at [23, 259] on div at bounding box center [26, 258] width 9 height 9
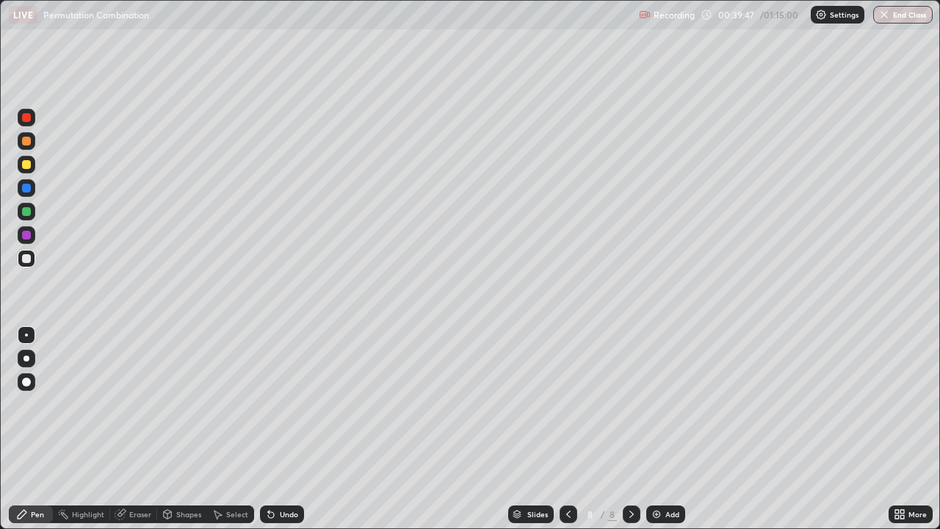
click at [35, 145] on div at bounding box center [27, 141] width 18 height 18
click at [32, 265] on div at bounding box center [27, 259] width 18 height 18
click at [35, 236] on div at bounding box center [27, 235] width 18 height 18
click at [658, 429] on img at bounding box center [656, 514] width 12 height 12
click at [27, 255] on div at bounding box center [26, 258] width 9 height 9
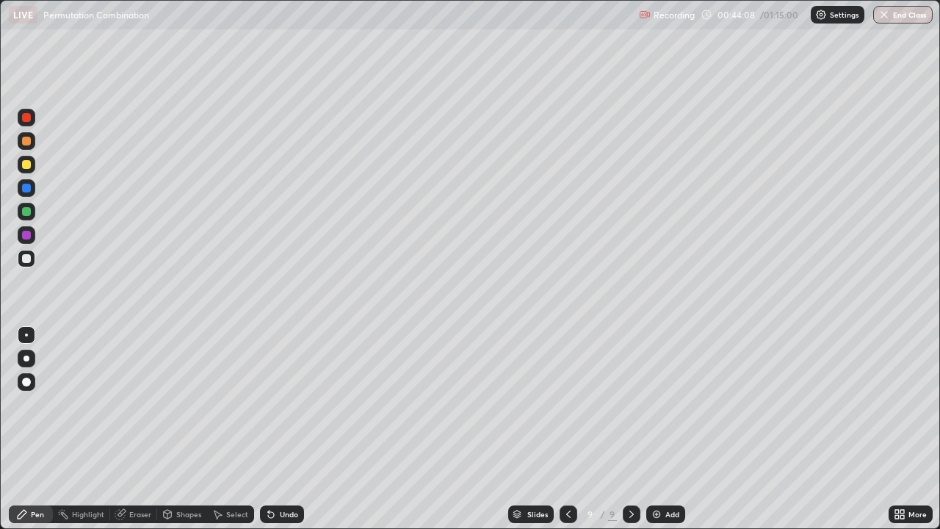
click at [567, 429] on icon at bounding box center [568, 514] width 12 height 12
click at [631, 429] on icon at bounding box center [632, 514] width 12 height 12
click at [25, 258] on div at bounding box center [26, 258] width 9 height 9
click at [24, 258] on div at bounding box center [26, 258] width 9 height 9
click at [25, 259] on div at bounding box center [26, 258] width 9 height 9
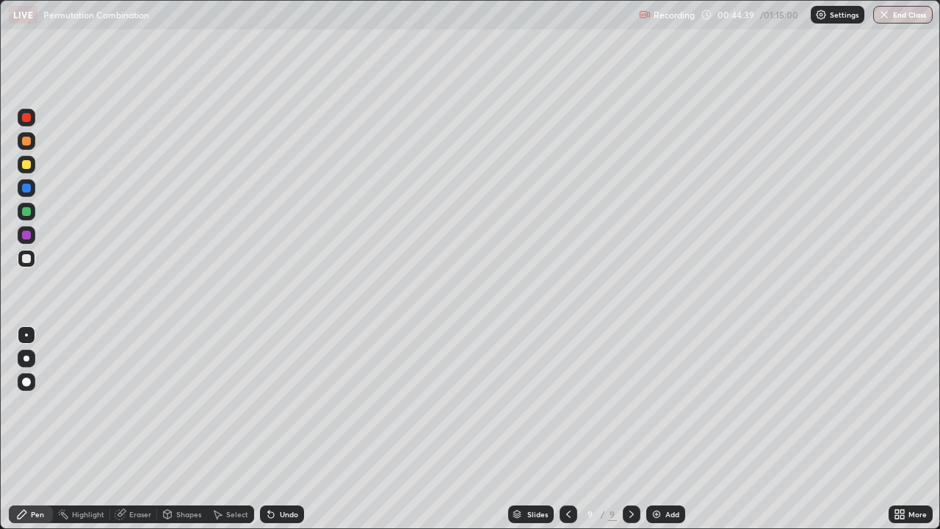
click at [27, 164] on div at bounding box center [26, 164] width 9 height 9
click at [144, 429] on div "Eraser" at bounding box center [133, 514] width 47 height 18
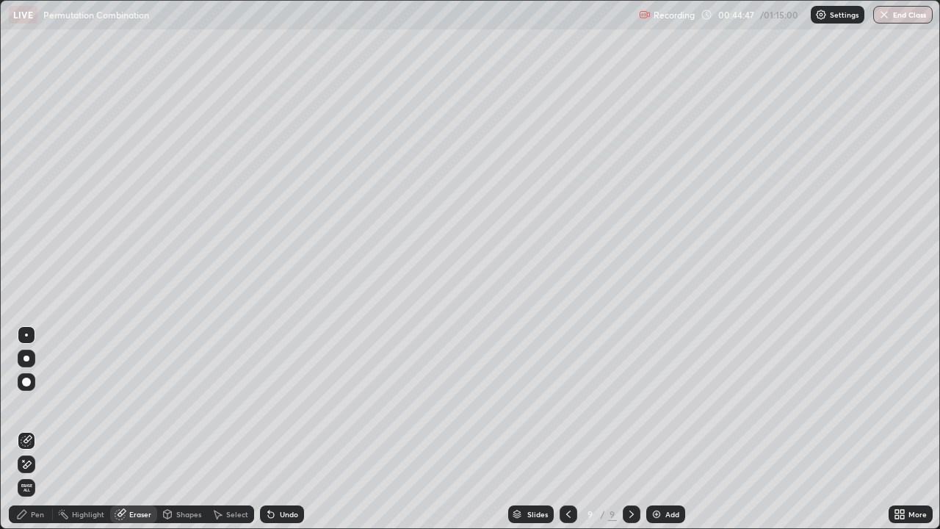
click at [37, 429] on div "Pen" at bounding box center [37, 513] width 13 height 7
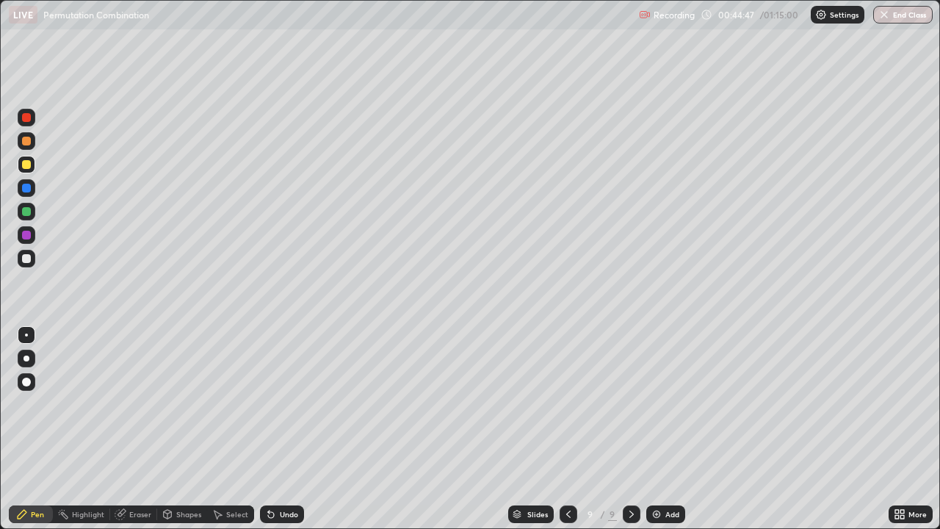
click at [27, 262] on div at bounding box center [26, 258] width 9 height 9
click at [29, 260] on div at bounding box center [26, 258] width 9 height 9
click at [29, 258] on div at bounding box center [26, 258] width 9 height 9
click at [25, 189] on div at bounding box center [26, 188] width 9 height 9
click at [26, 258] on div at bounding box center [26, 258] width 9 height 9
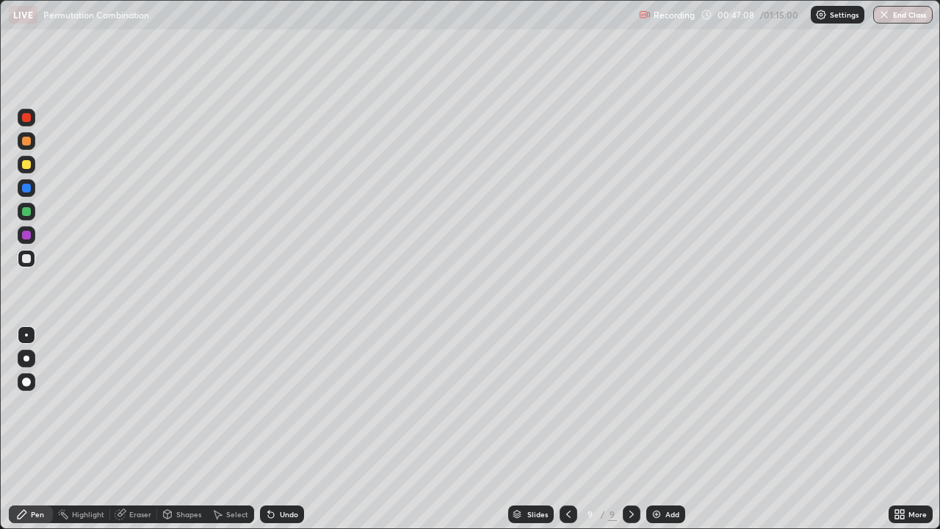
click at [133, 429] on div "Eraser" at bounding box center [140, 513] width 22 height 7
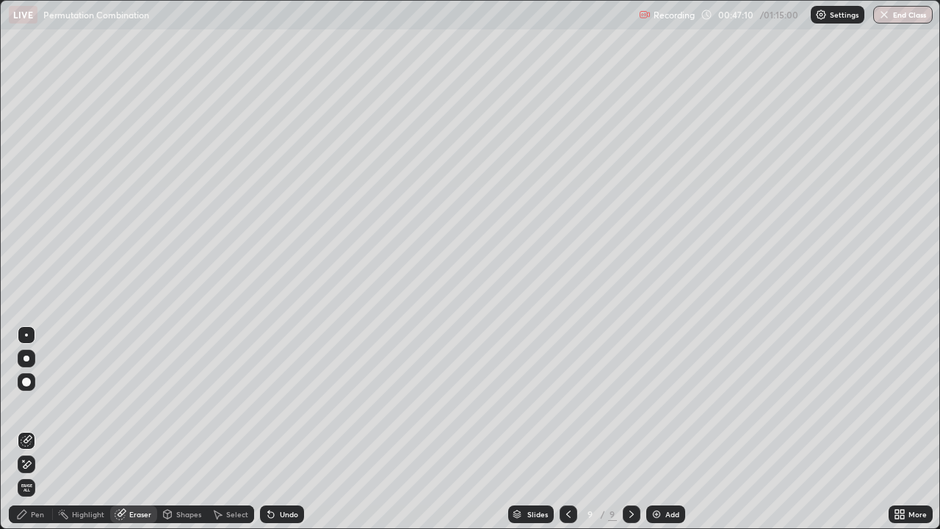
click at [29, 429] on div "Pen" at bounding box center [31, 514] width 44 height 18
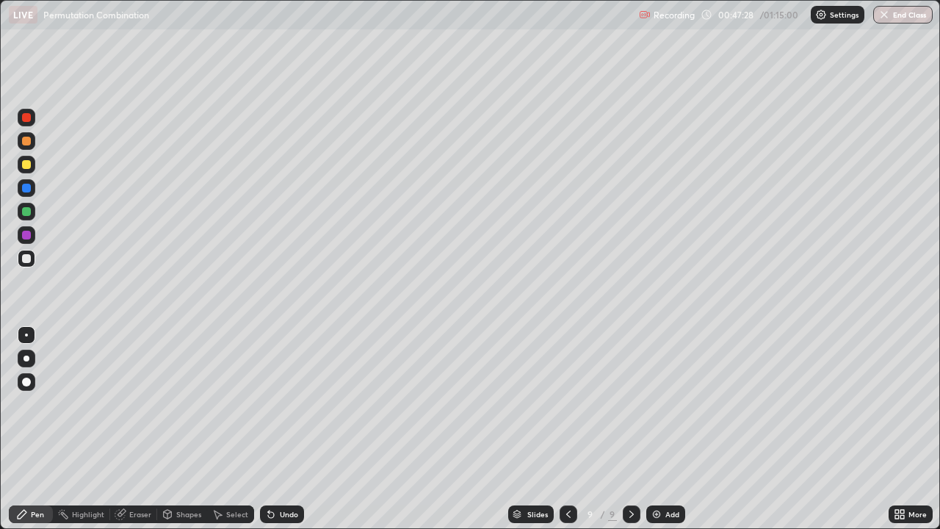
click at [134, 429] on div "Eraser" at bounding box center [133, 514] width 47 height 18
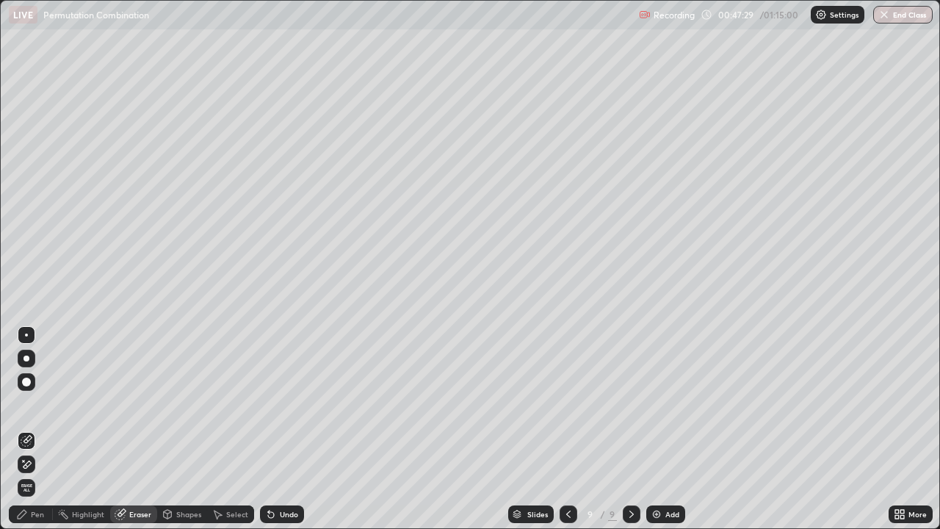
click at [36, 429] on div "Pen" at bounding box center [37, 513] width 13 height 7
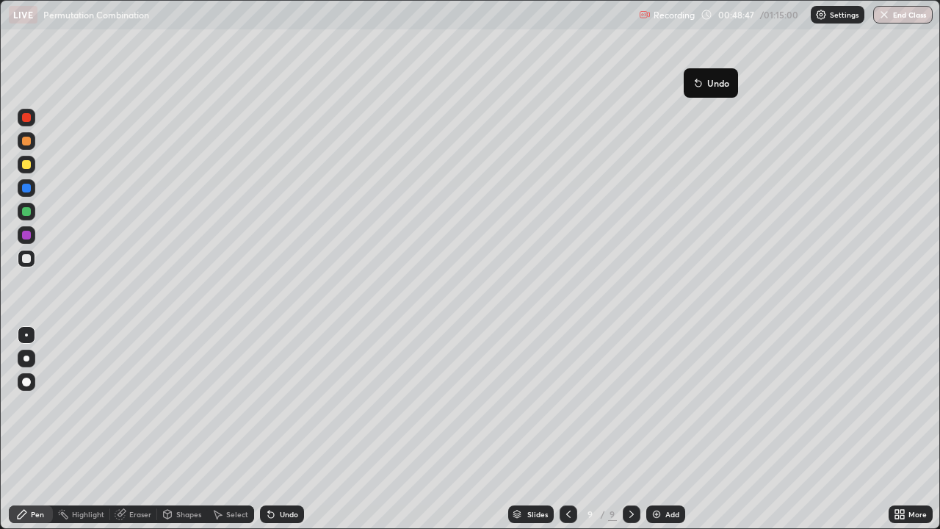
click at [695, 80] on icon at bounding box center [695, 79] width 1 height 1
click at [145, 429] on div "Eraser" at bounding box center [140, 513] width 22 height 7
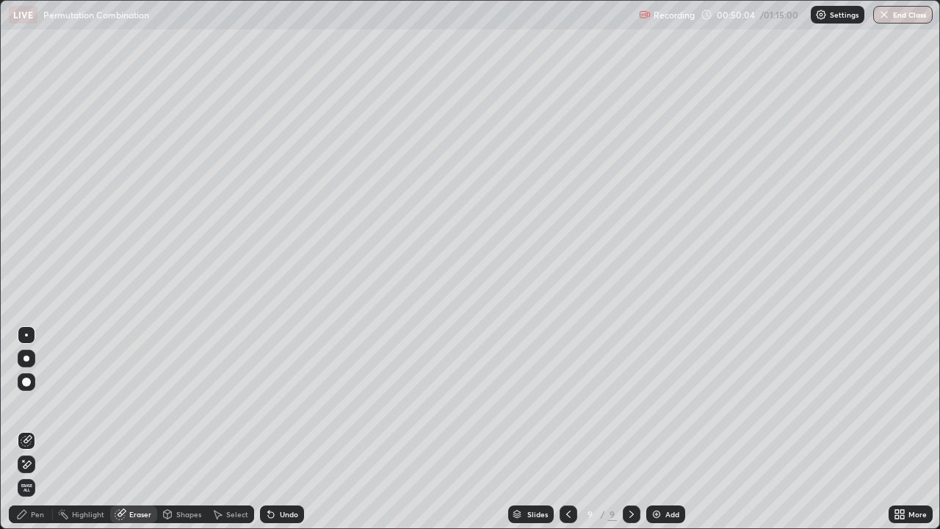
click at [42, 429] on div "Pen" at bounding box center [37, 513] width 13 height 7
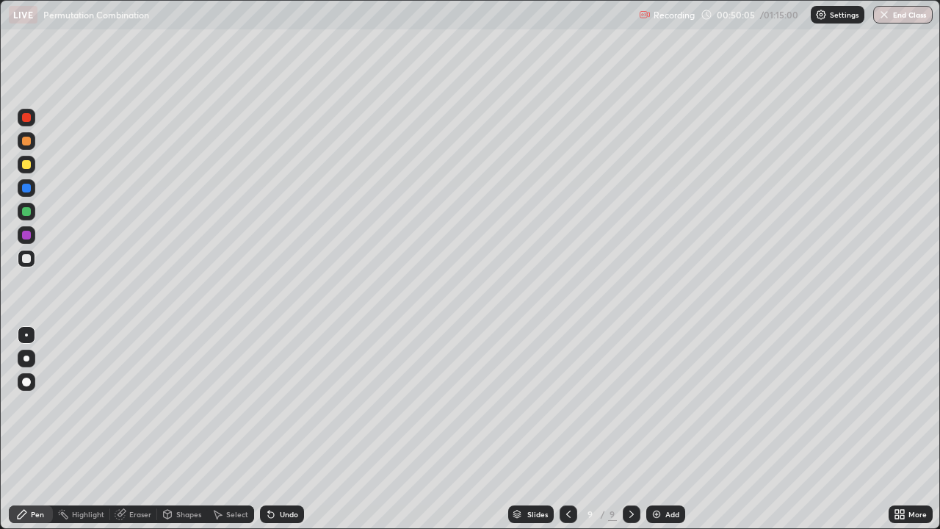
click at [27, 259] on div at bounding box center [26, 258] width 9 height 9
click at [141, 429] on div "Eraser" at bounding box center [140, 513] width 22 height 7
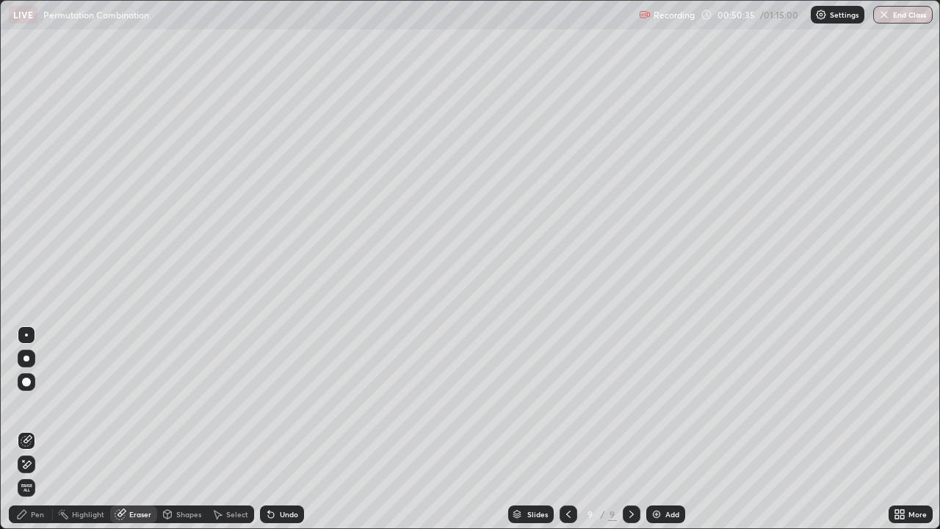
click at [43, 429] on div "Pen" at bounding box center [37, 513] width 13 height 7
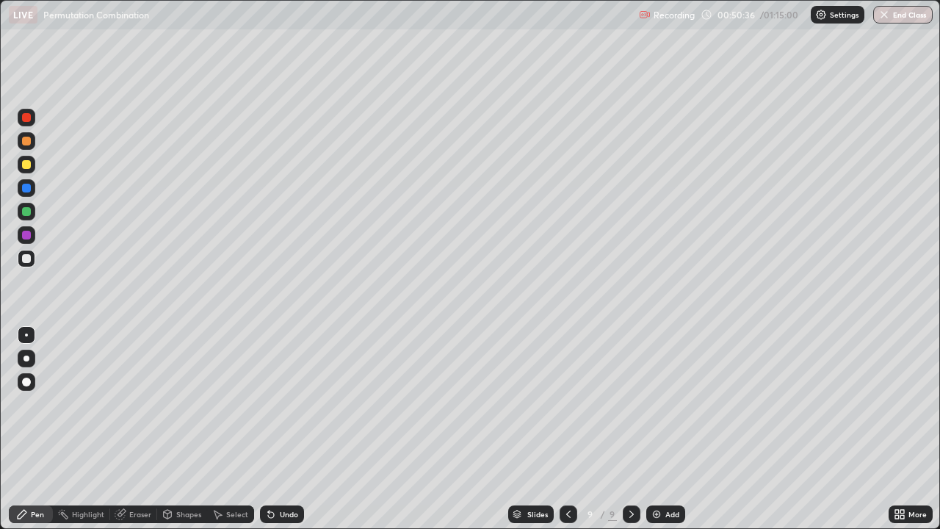
click at [29, 262] on div at bounding box center [26, 258] width 9 height 9
click at [145, 429] on div "Eraser" at bounding box center [140, 513] width 22 height 7
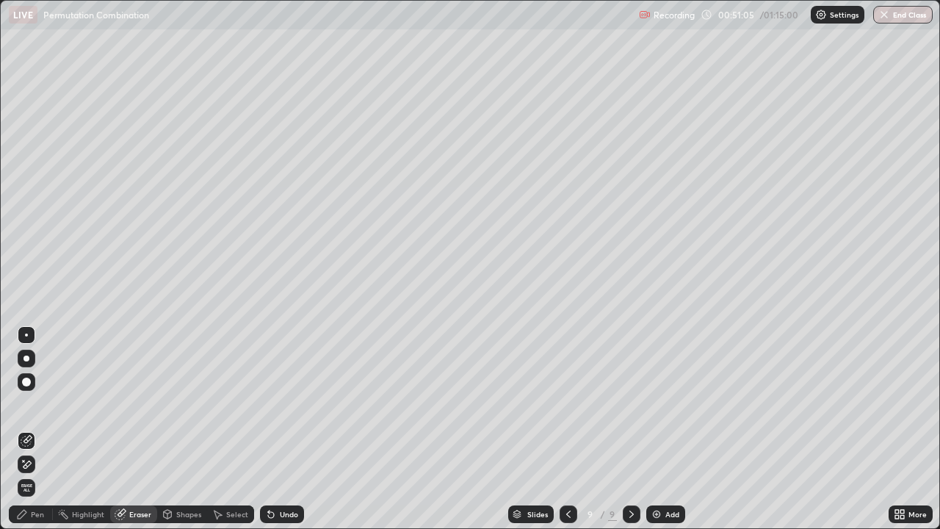
click at [46, 429] on div "Pen" at bounding box center [31, 514] width 44 height 18
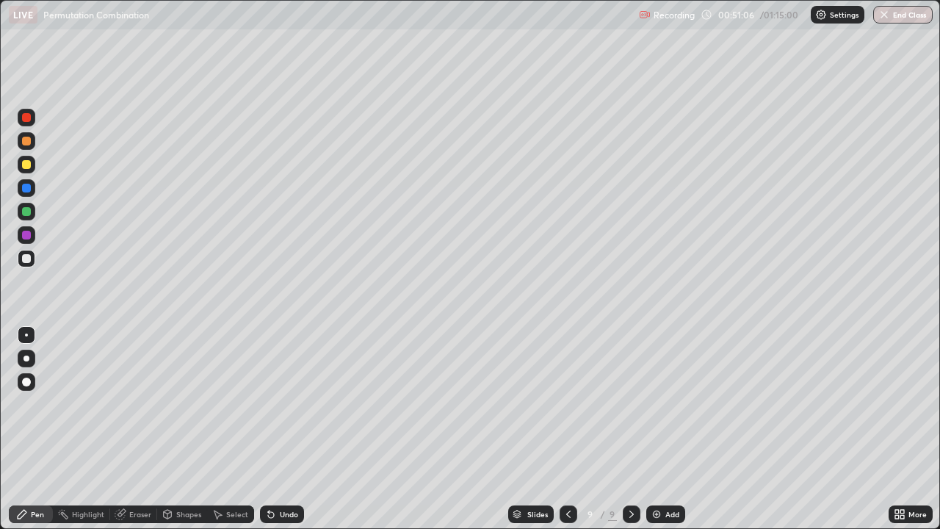
click at [26, 259] on div at bounding box center [26, 258] width 9 height 9
click at [663, 429] on div "Add" at bounding box center [665, 514] width 39 height 18
click at [28, 258] on div at bounding box center [26, 258] width 9 height 9
click at [26, 256] on div at bounding box center [26, 258] width 9 height 9
click at [26, 140] on div at bounding box center [26, 141] width 9 height 9
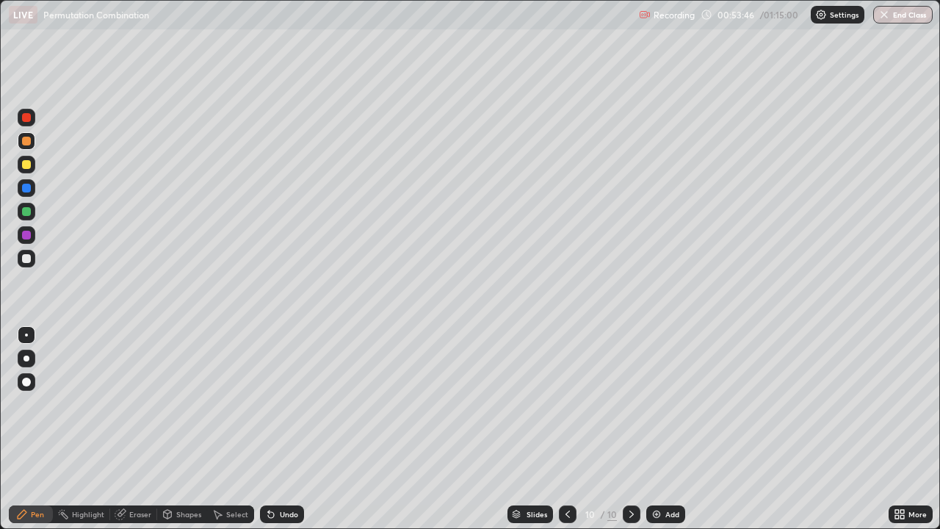
click at [28, 259] on div at bounding box center [26, 258] width 9 height 9
click at [24, 143] on div at bounding box center [26, 141] width 9 height 9
click at [32, 234] on div at bounding box center [27, 235] width 18 height 18
click at [28, 257] on div at bounding box center [26, 258] width 9 height 9
click at [27, 142] on div at bounding box center [26, 141] width 9 height 9
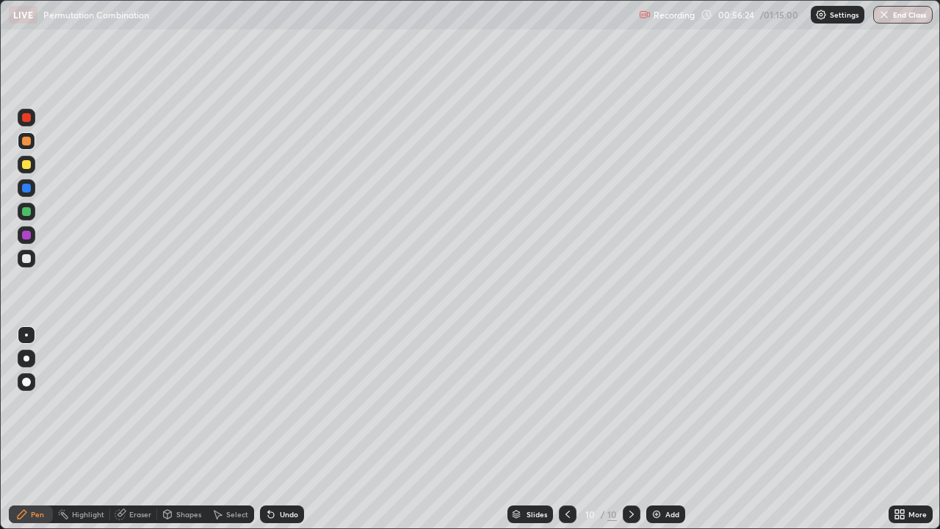
click at [26, 257] on div at bounding box center [26, 258] width 9 height 9
click at [29, 265] on div at bounding box center [27, 259] width 18 height 18
click at [22, 262] on div at bounding box center [27, 259] width 18 height 18
click at [650, 429] on img at bounding box center [656, 514] width 12 height 12
click at [563, 429] on div at bounding box center [568, 514] width 18 height 18
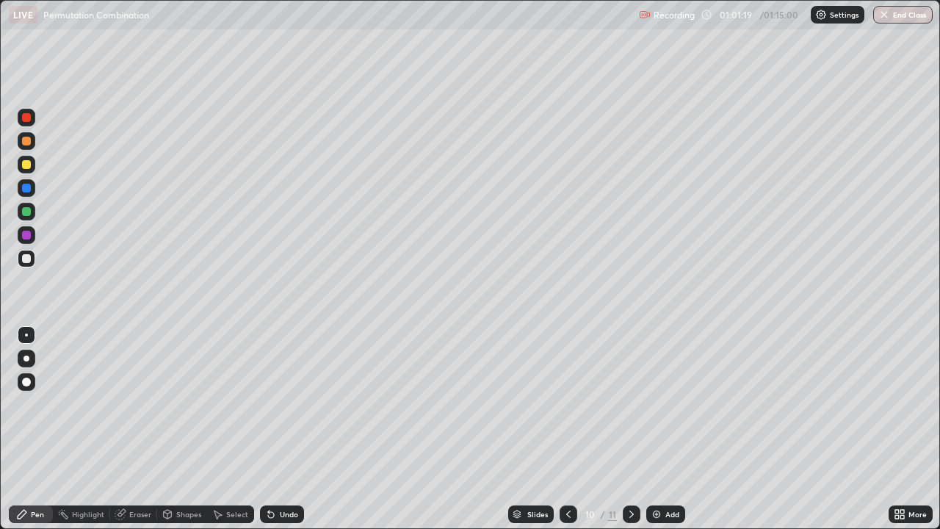
click at [657, 429] on img at bounding box center [656, 514] width 12 height 12
click at [29, 163] on div at bounding box center [26, 164] width 9 height 9
click at [26, 191] on div at bounding box center [26, 188] width 9 height 9
click at [25, 259] on div at bounding box center [26, 258] width 9 height 9
click at [25, 261] on div at bounding box center [26, 258] width 9 height 9
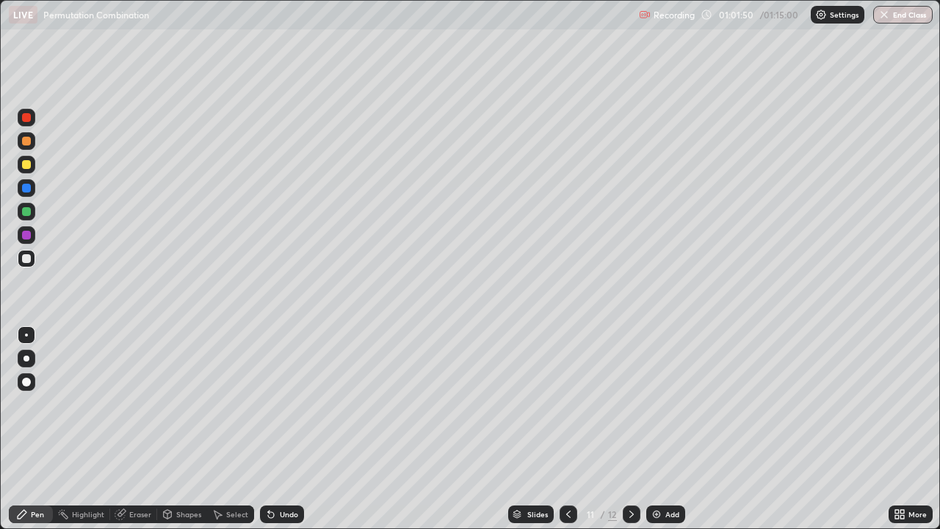
click at [28, 258] on div at bounding box center [26, 258] width 9 height 9
click at [26, 258] on div at bounding box center [26, 258] width 9 height 9
click at [21, 142] on div at bounding box center [27, 141] width 18 height 18
click at [24, 142] on div at bounding box center [26, 141] width 9 height 9
click at [28, 139] on div at bounding box center [26, 141] width 9 height 9
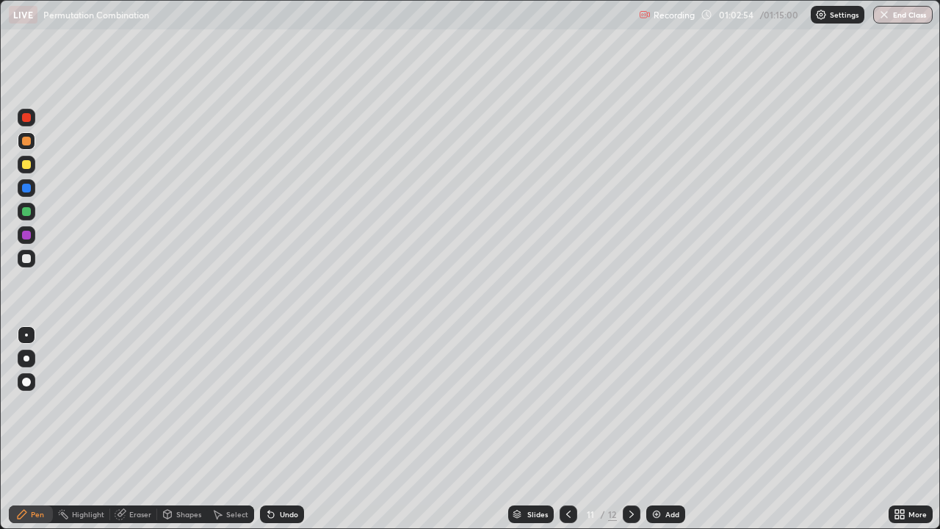
click at [26, 259] on div at bounding box center [26, 258] width 9 height 9
click at [30, 259] on div at bounding box center [26, 258] width 9 height 9
click at [25, 209] on div at bounding box center [26, 211] width 9 height 9
click at [22, 231] on div at bounding box center [27, 235] width 18 height 18
click at [32, 260] on div at bounding box center [27, 259] width 18 height 18
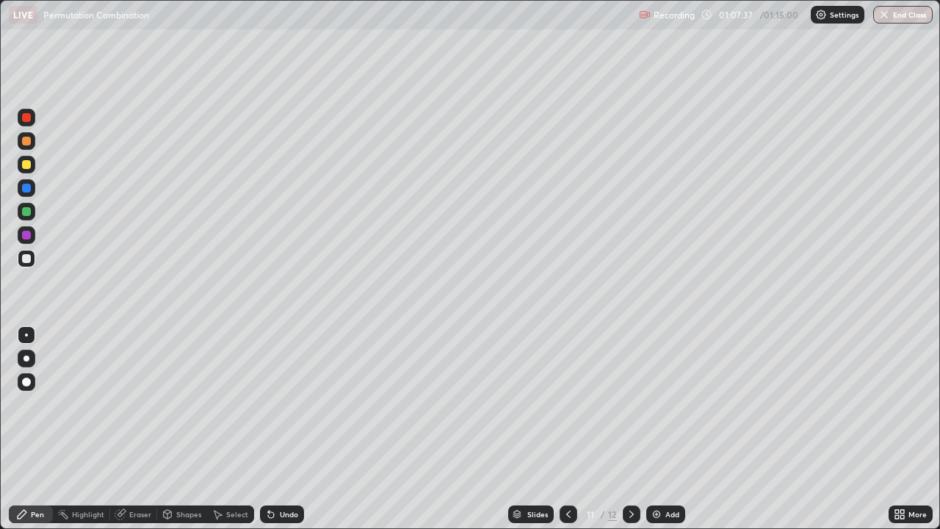
click at [674, 429] on div "Add" at bounding box center [665, 514] width 39 height 18
click at [26, 259] on div at bounding box center [26, 258] width 9 height 9
click at [28, 143] on div at bounding box center [26, 141] width 9 height 9
click at [29, 260] on div at bounding box center [26, 258] width 9 height 9
click at [26, 255] on div at bounding box center [26, 258] width 9 height 9
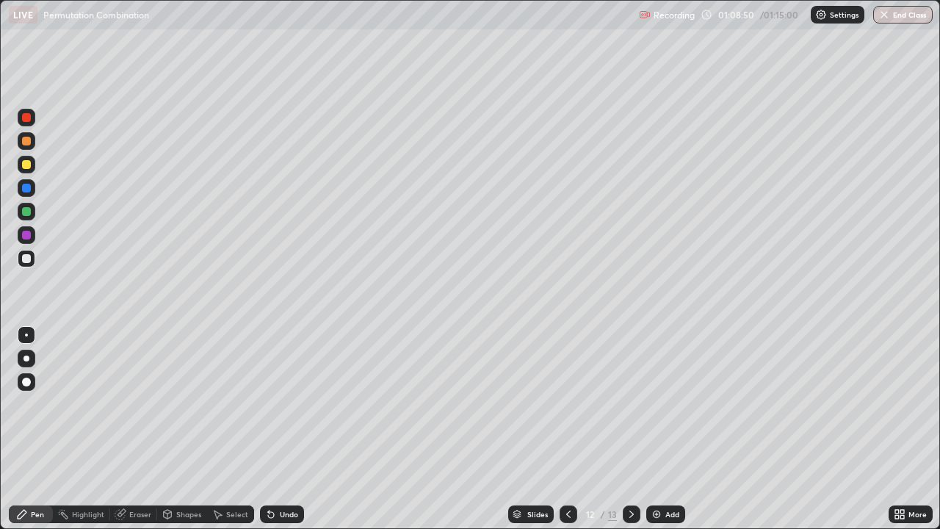
click at [27, 260] on div at bounding box center [26, 258] width 9 height 9
click at [32, 207] on div at bounding box center [27, 212] width 18 height 18
click at [32, 233] on div at bounding box center [27, 235] width 18 height 18
click at [131, 429] on div "Eraser" at bounding box center [133, 514] width 47 height 18
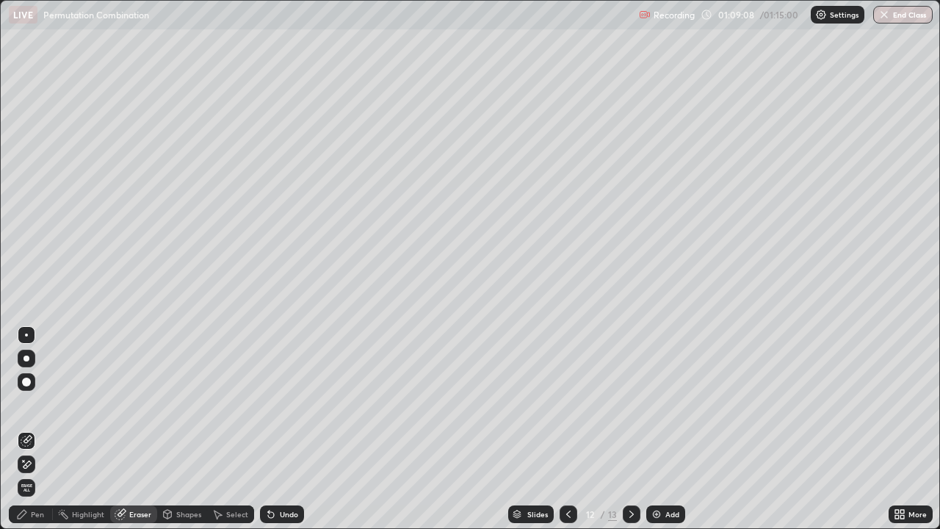
click at [51, 429] on div "Pen" at bounding box center [31, 514] width 44 height 18
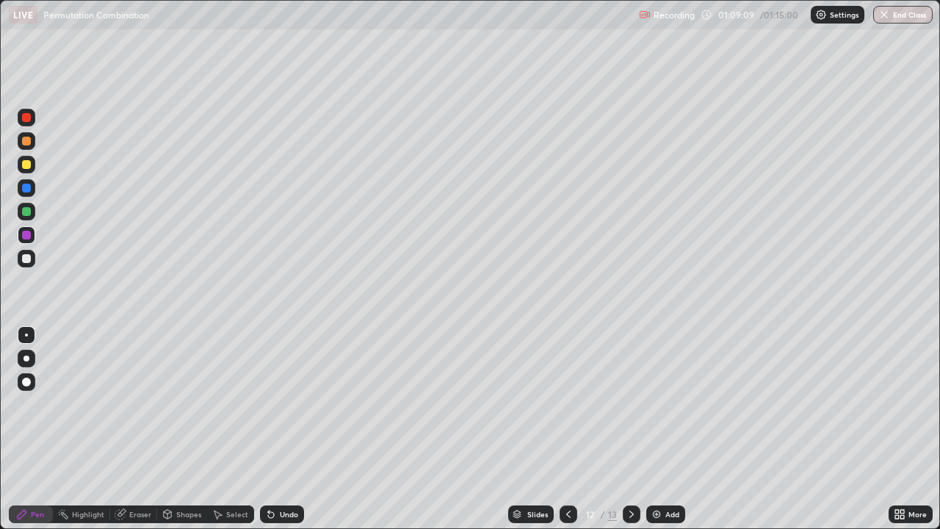
click at [23, 235] on div at bounding box center [26, 235] width 9 height 9
click at [28, 261] on div at bounding box center [26, 258] width 9 height 9
click at [140, 429] on div "Eraser" at bounding box center [140, 513] width 22 height 7
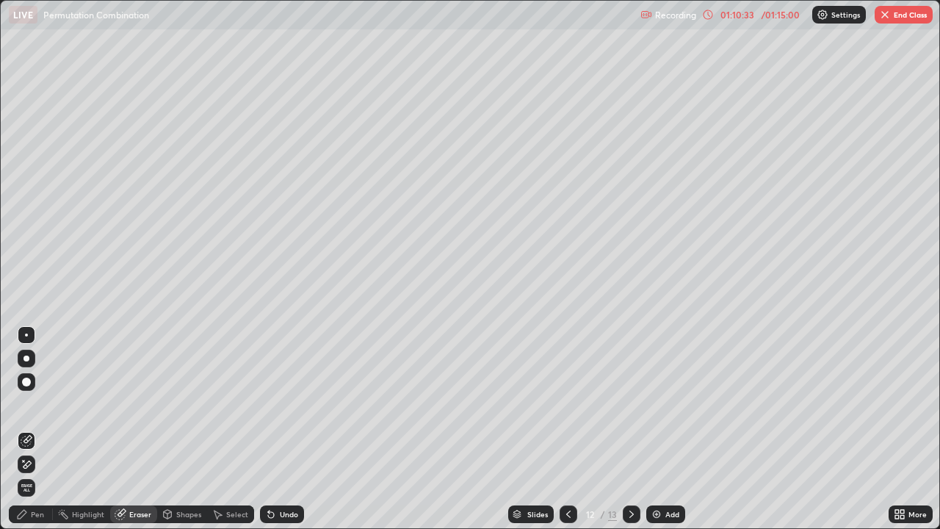
click at [136, 429] on div "Eraser" at bounding box center [133, 514] width 47 height 18
click at [37, 429] on div "Pen" at bounding box center [31, 514] width 44 height 18
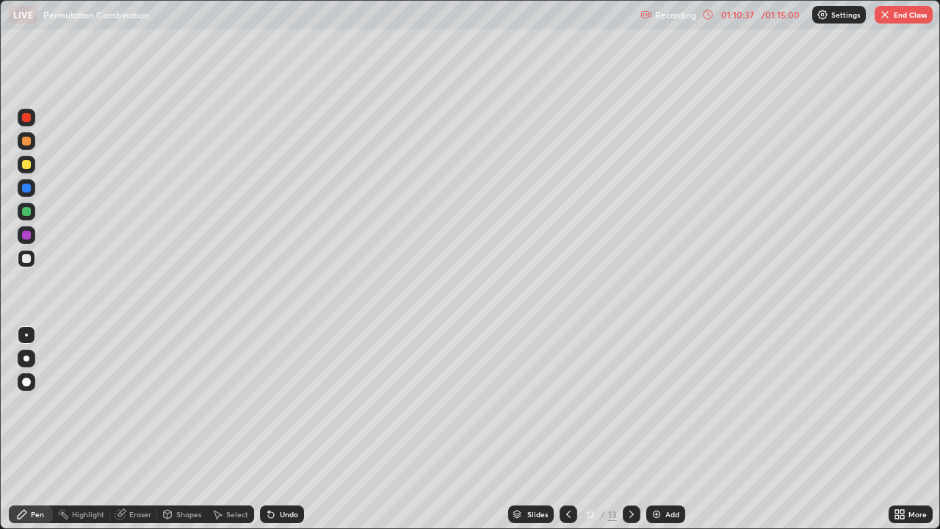
click at [29, 258] on div at bounding box center [26, 258] width 9 height 9
click at [634, 429] on icon at bounding box center [632, 514] width 12 height 12
click at [32, 259] on div at bounding box center [27, 259] width 18 height 18
click at [26, 259] on div at bounding box center [26, 258] width 9 height 9
click at [28, 261] on div at bounding box center [26, 258] width 9 height 9
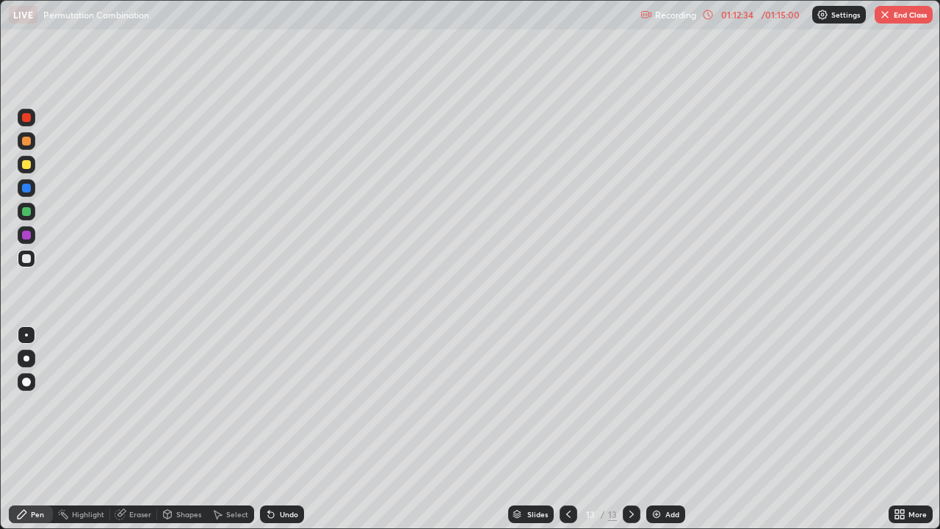
click at [25, 259] on div at bounding box center [26, 258] width 9 height 9
click at [124, 429] on div "Eraser" at bounding box center [133, 514] width 47 height 18
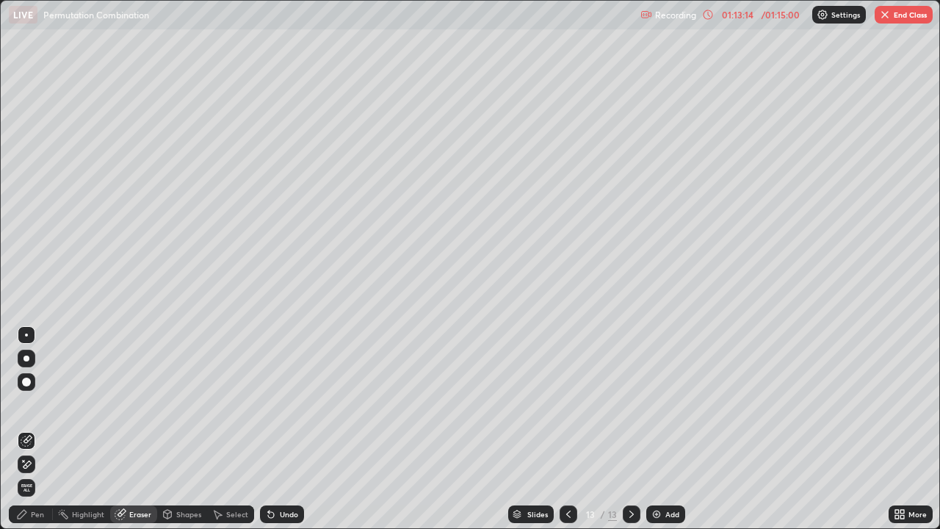
click at [40, 429] on div "Pen" at bounding box center [31, 514] width 44 height 18
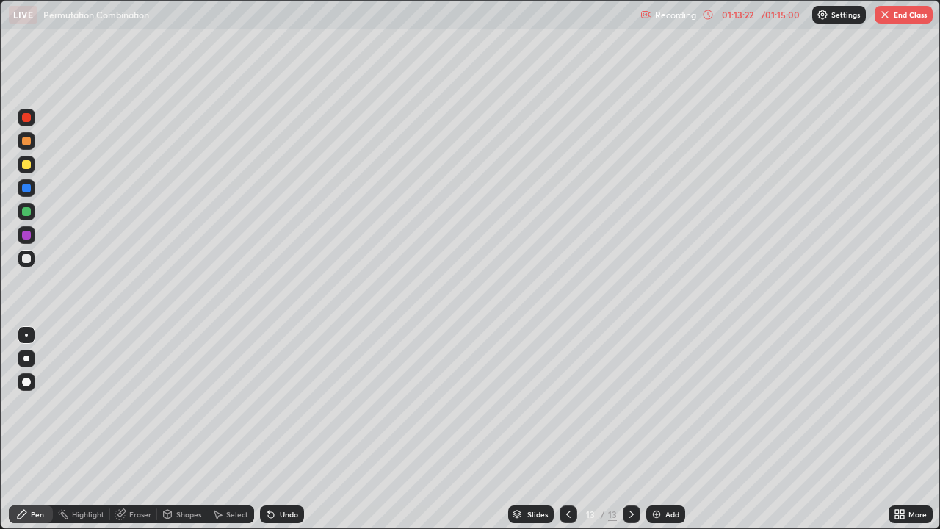
click at [27, 258] on div at bounding box center [26, 258] width 9 height 9
click at [28, 260] on div at bounding box center [26, 258] width 9 height 9
click at [35, 212] on div at bounding box center [27, 212] width 18 height 18
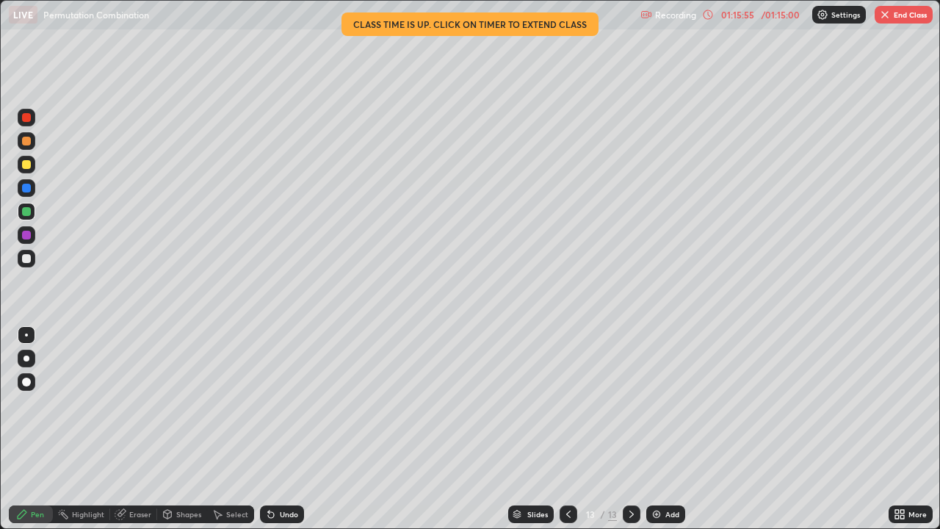
click at [788, 429] on div "Slides 13 / 13 Add" at bounding box center [596, 513] width 584 height 29
click at [784, 16] on div "/ 01:15:00" at bounding box center [781, 14] width 46 height 9
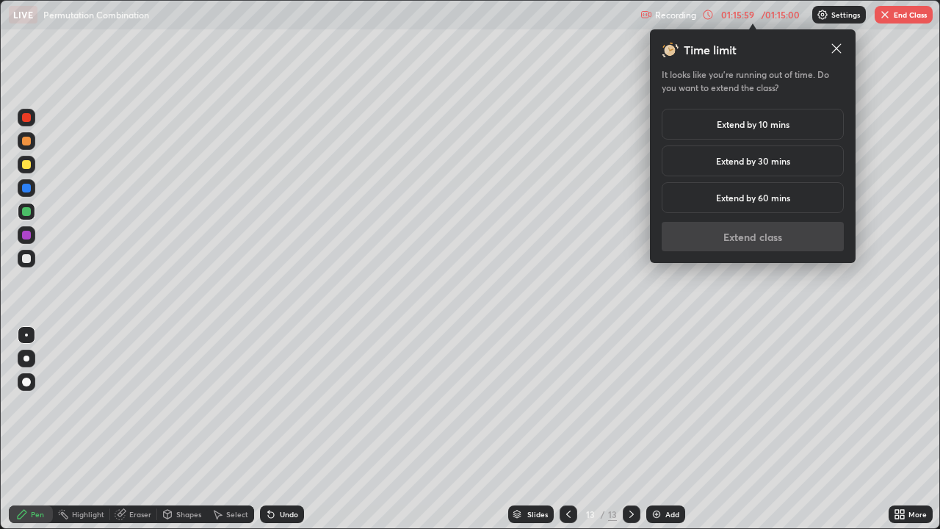
click at [762, 128] on h5 "Extend by 10 mins" at bounding box center [753, 123] width 73 height 13
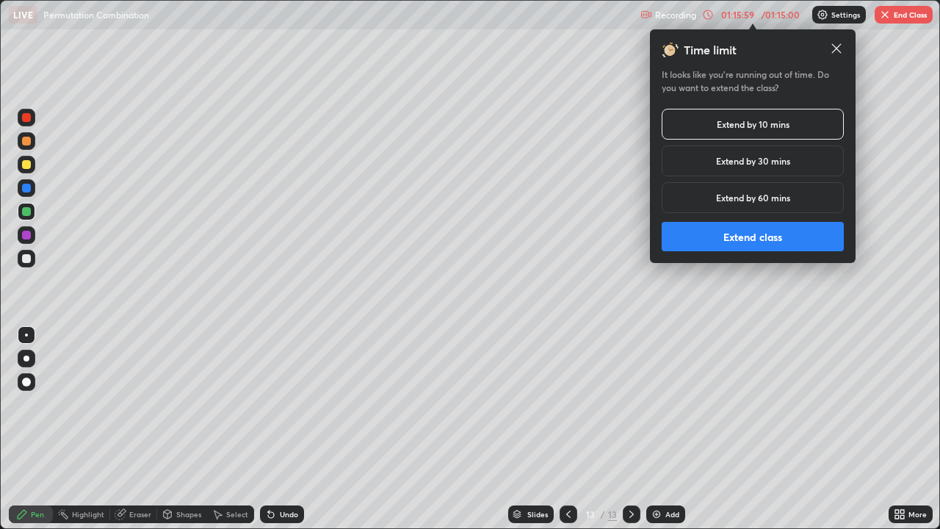
click at [766, 236] on button "Extend class" at bounding box center [752, 236] width 182 height 29
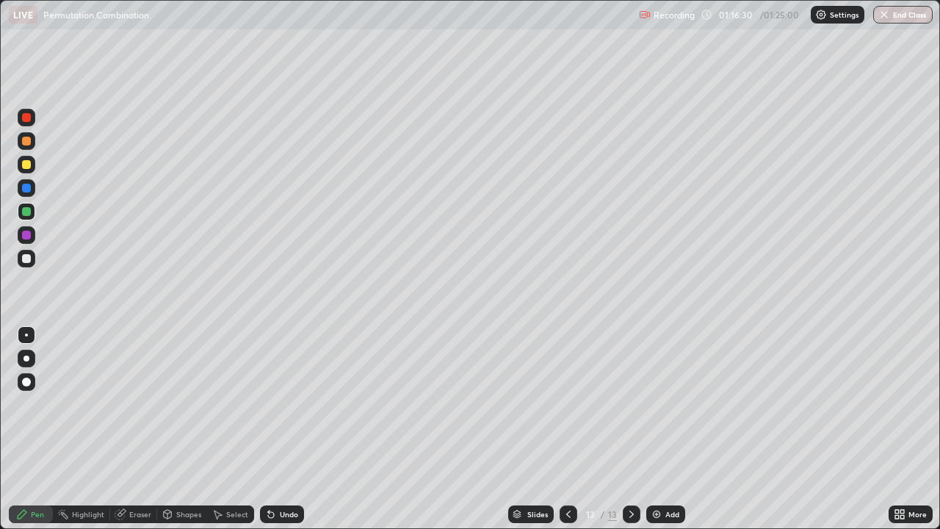
click at [32, 234] on div at bounding box center [27, 235] width 18 height 18
click at [27, 234] on div at bounding box center [26, 235] width 9 height 9
click at [30, 266] on div at bounding box center [27, 259] width 18 height 18
click at [29, 212] on div at bounding box center [26, 211] width 9 height 9
click at [140, 429] on div "Eraser" at bounding box center [140, 513] width 22 height 7
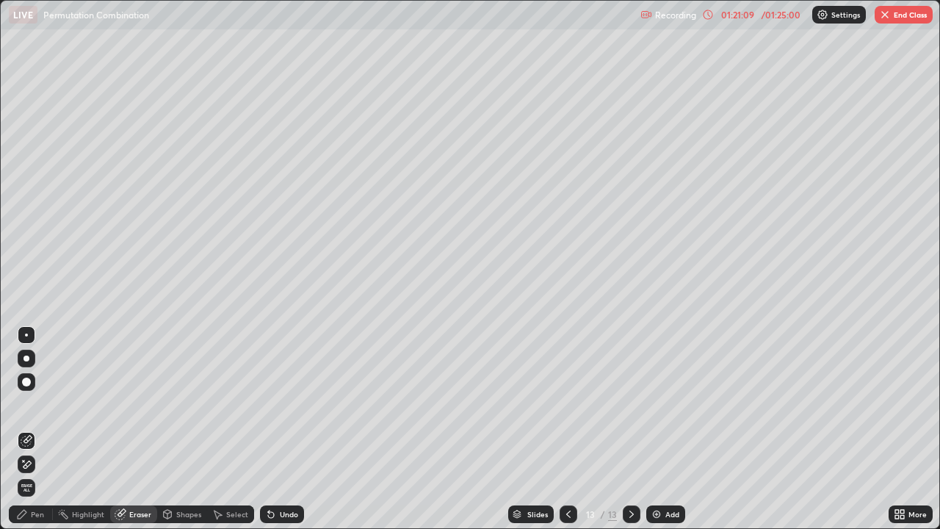
click at [40, 429] on div "Pen" at bounding box center [31, 514] width 44 height 18
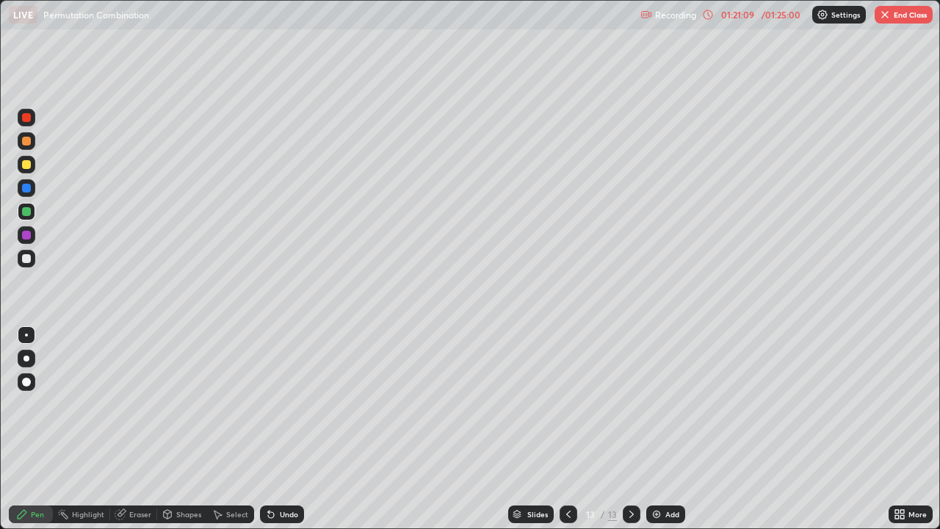
click at [27, 258] on div at bounding box center [26, 258] width 9 height 9
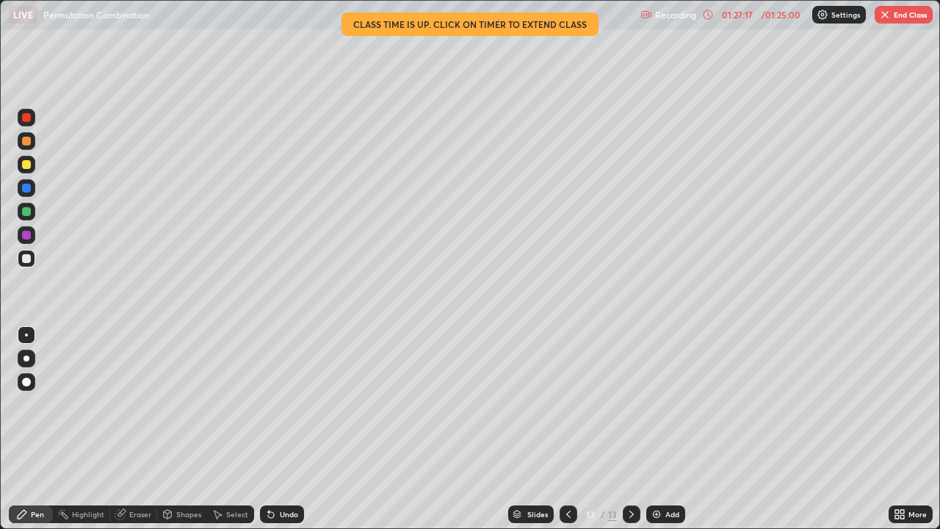
click at [903, 16] on button "End Class" at bounding box center [903, 15] width 58 height 18
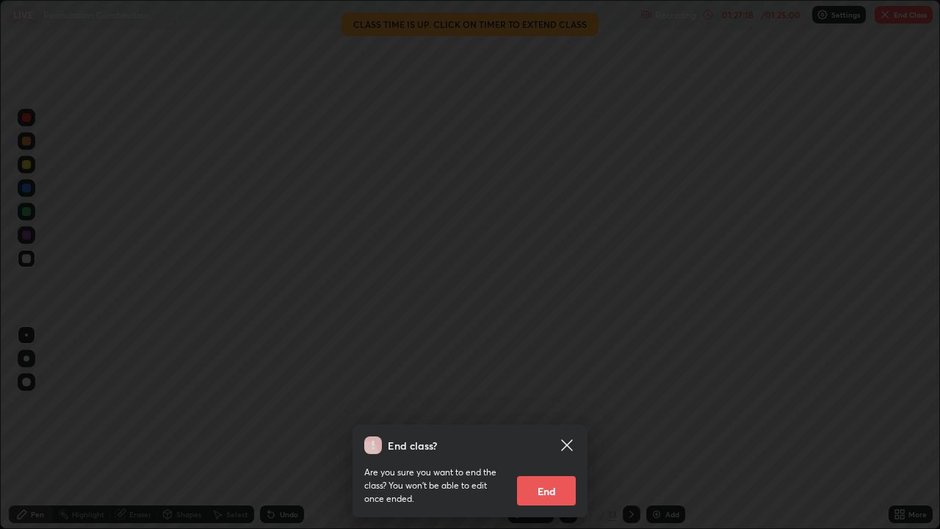
click at [551, 429] on button "End" at bounding box center [546, 490] width 59 height 29
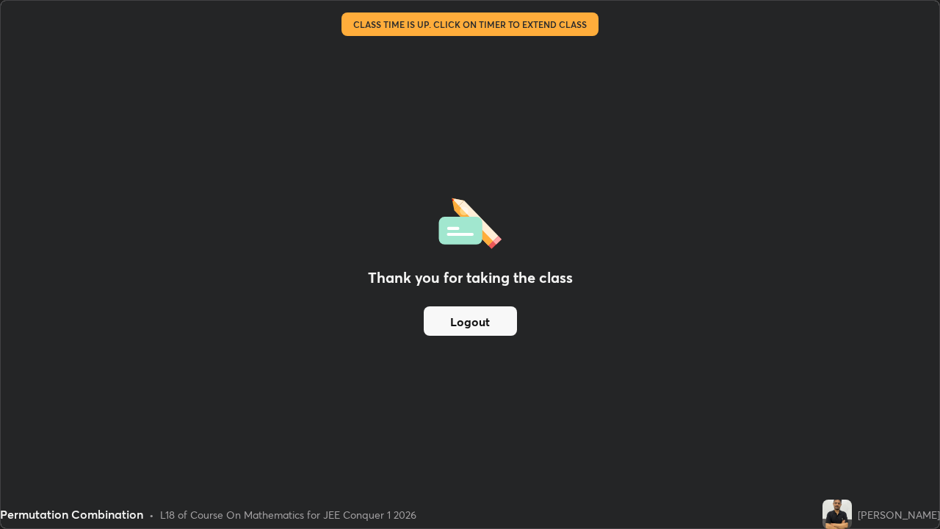
click at [465, 333] on button "Logout" at bounding box center [470, 320] width 93 height 29
click at [466, 333] on button "Logout" at bounding box center [470, 320] width 93 height 29
